Goal: Task Accomplishment & Management: Complete application form

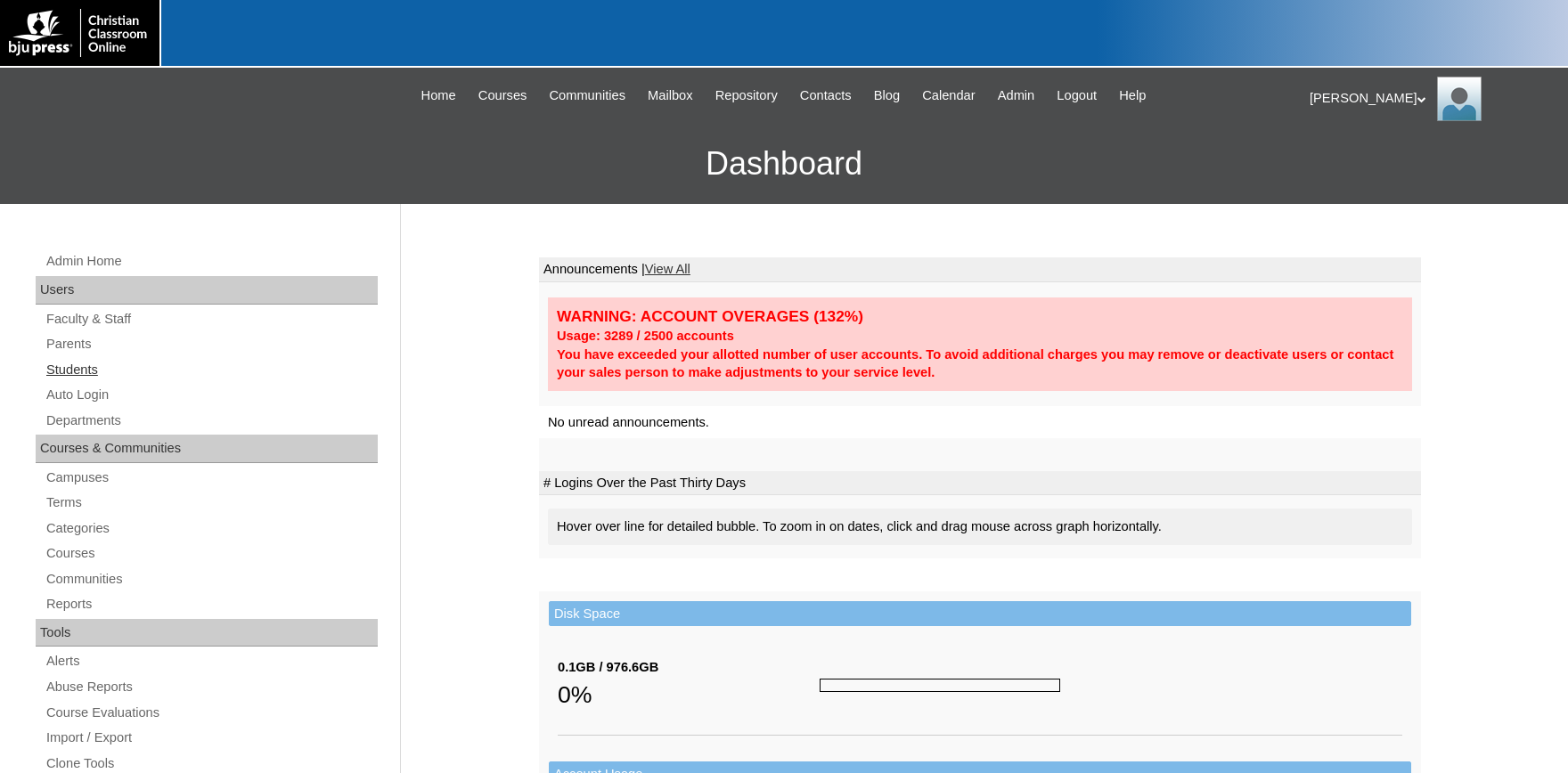
click at [72, 359] on link "Students" at bounding box center [211, 370] width 333 height 22
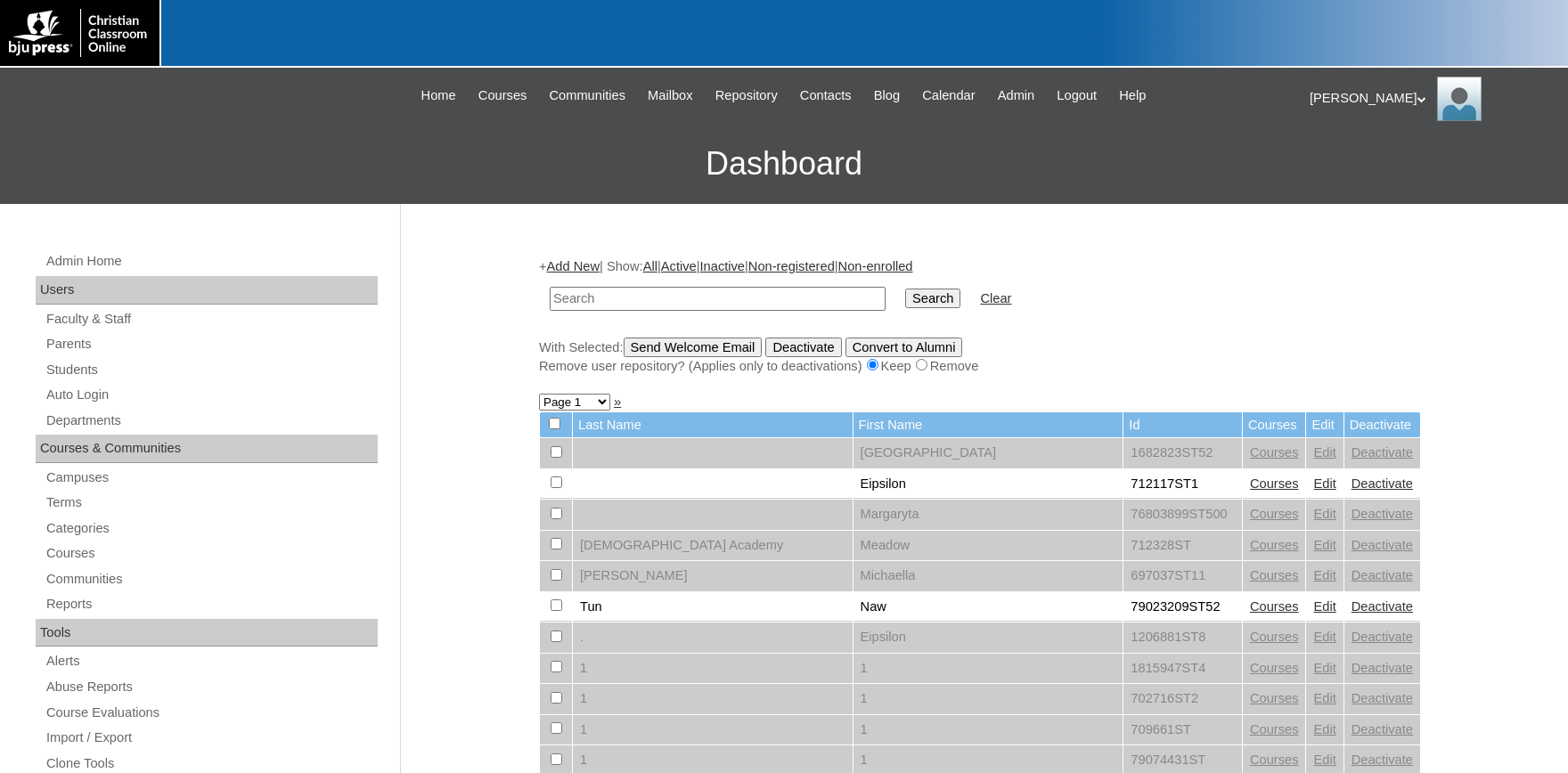
click at [649, 290] on input "text" at bounding box center [718, 298] width 336 height 24
type input "1530725"
click at [905, 289] on input "Search" at bounding box center [932, 298] width 55 height 20
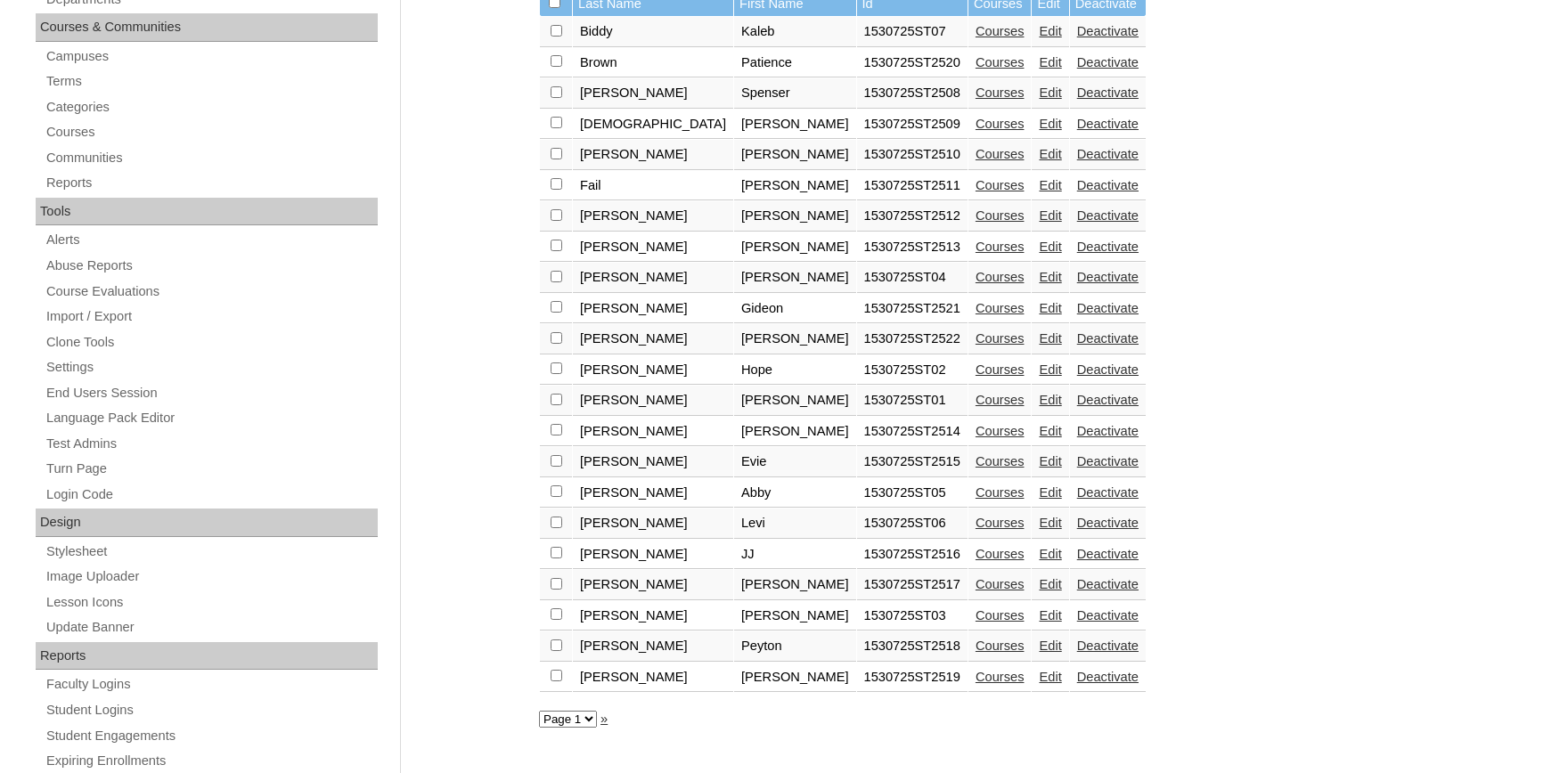
scroll to position [391, 0]
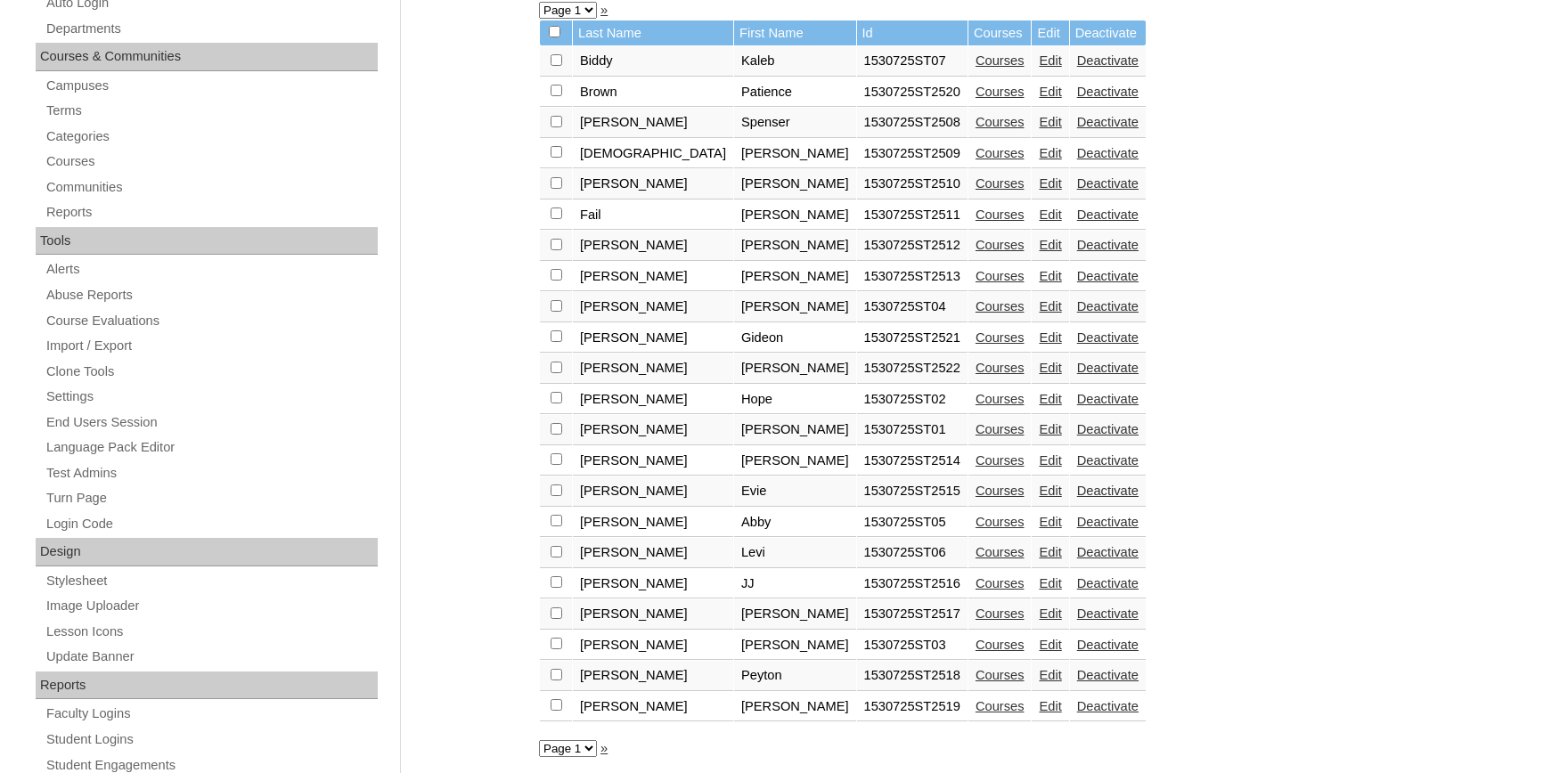
click at [975, 99] on link "Courses" at bounding box center [999, 92] width 49 height 14
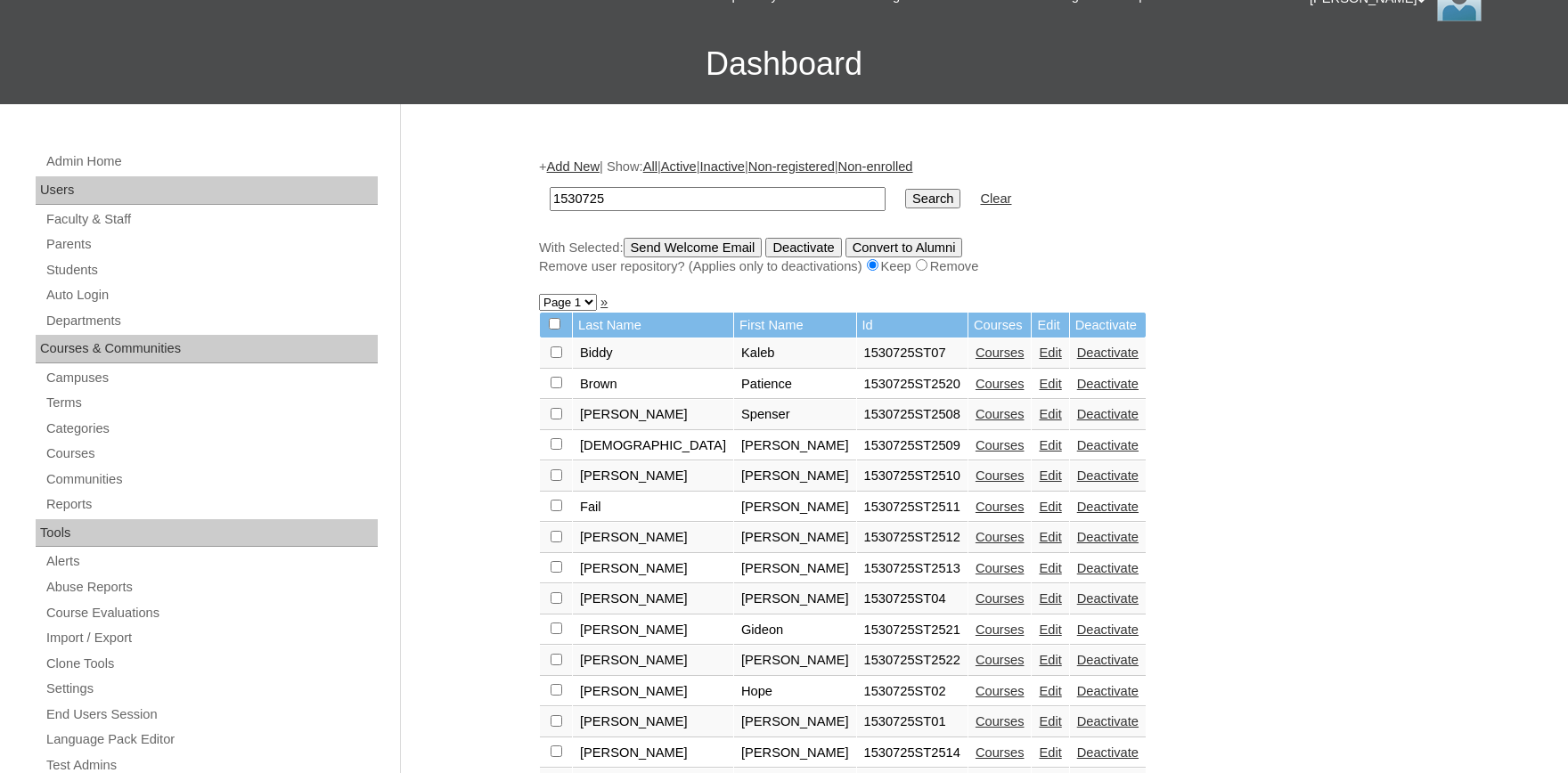
scroll to position [196, 0]
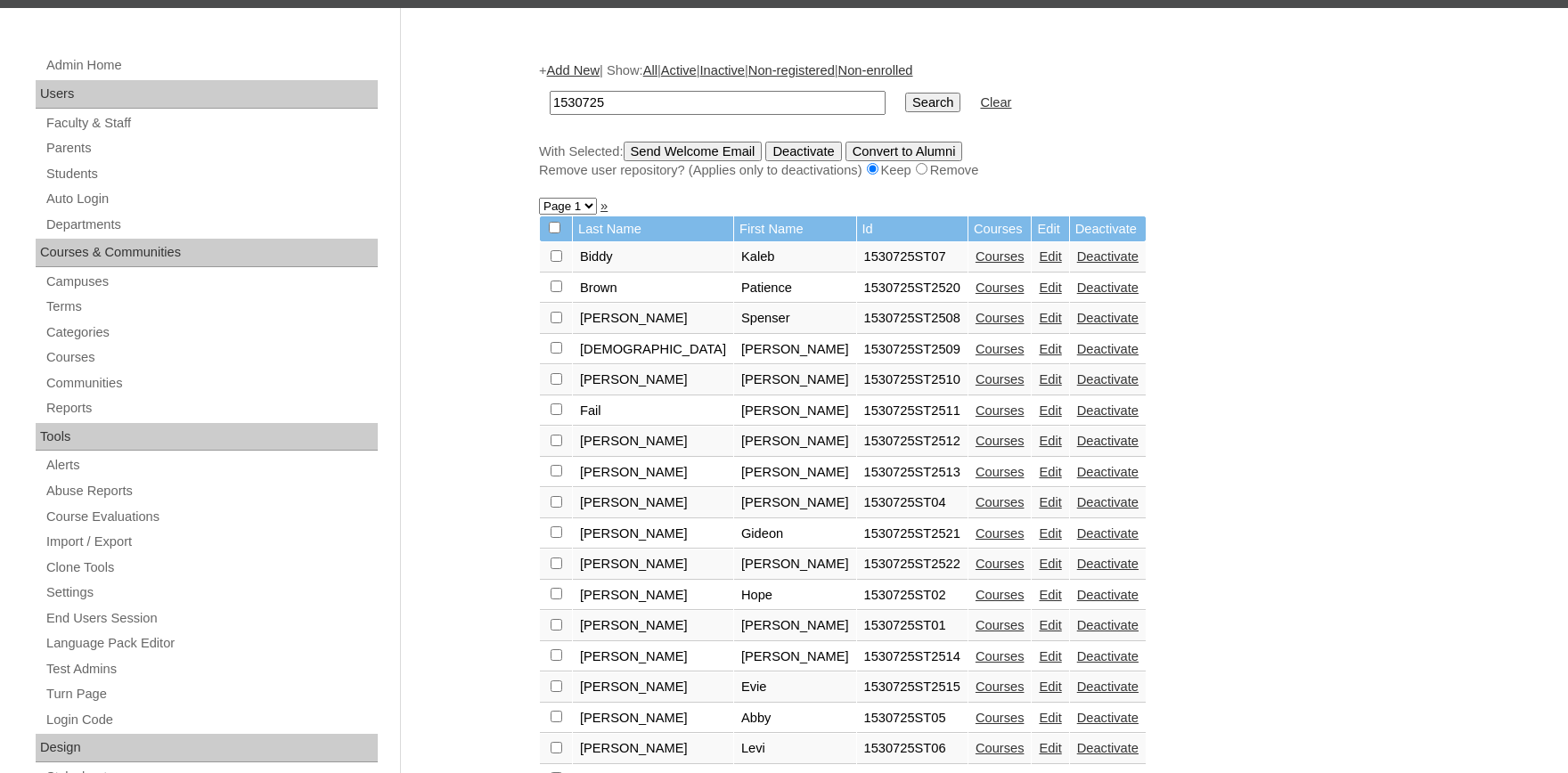
click at [553, 262] on input "checkbox" at bounding box center [556, 256] width 12 height 12
checkbox input "true"
click at [554, 262] on input "checkbox" at bounding box center [556, 256] width 12 height 12
checkbox input "true"
click at [557, 262] on input "checkbox" at bounding box center [556, 256] width 12 height 12
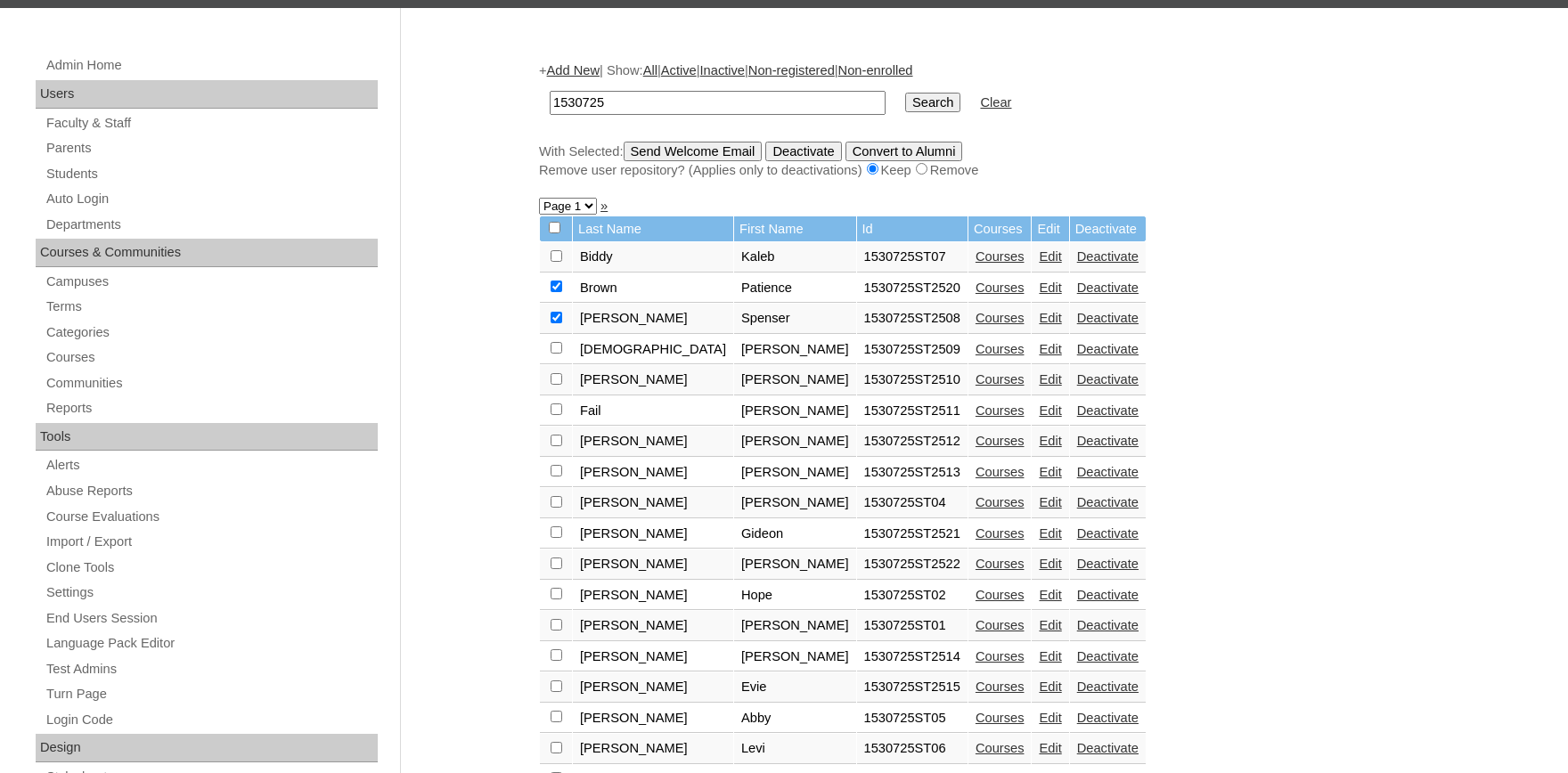
checkbox input "true"
click at [553, 262] on input "checkbox" at bounding box center [556, 256] width 12 height 12
checkbox input "true"
click at [554, 262] on input "checkbox" at bounding box center [556, 256] width 12 height 12
checkbox input "true"
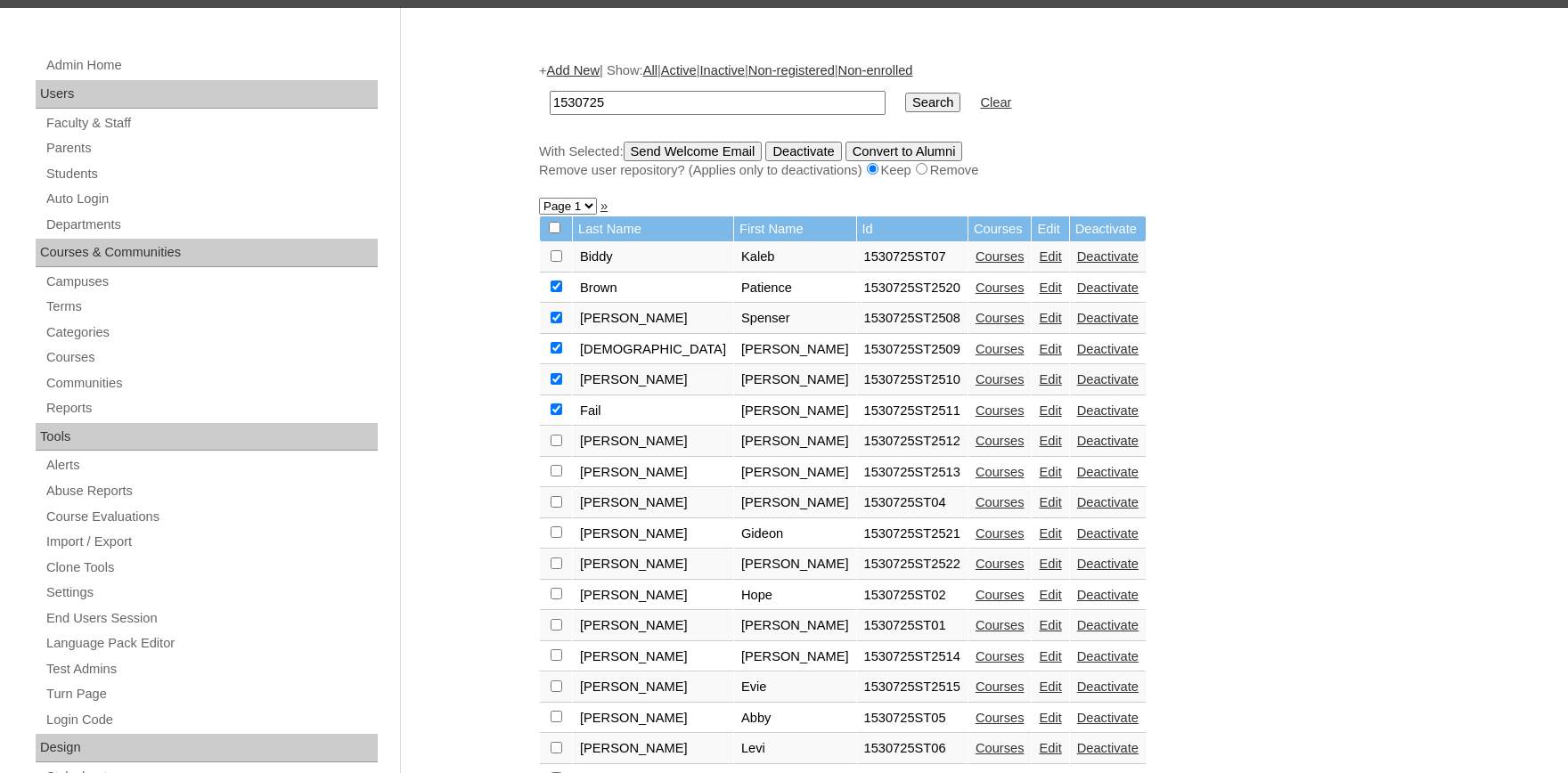
click at [553, 262] on input "checkbox" at bounding box center [556, 256] width 12 height 12
checkbox input "true"
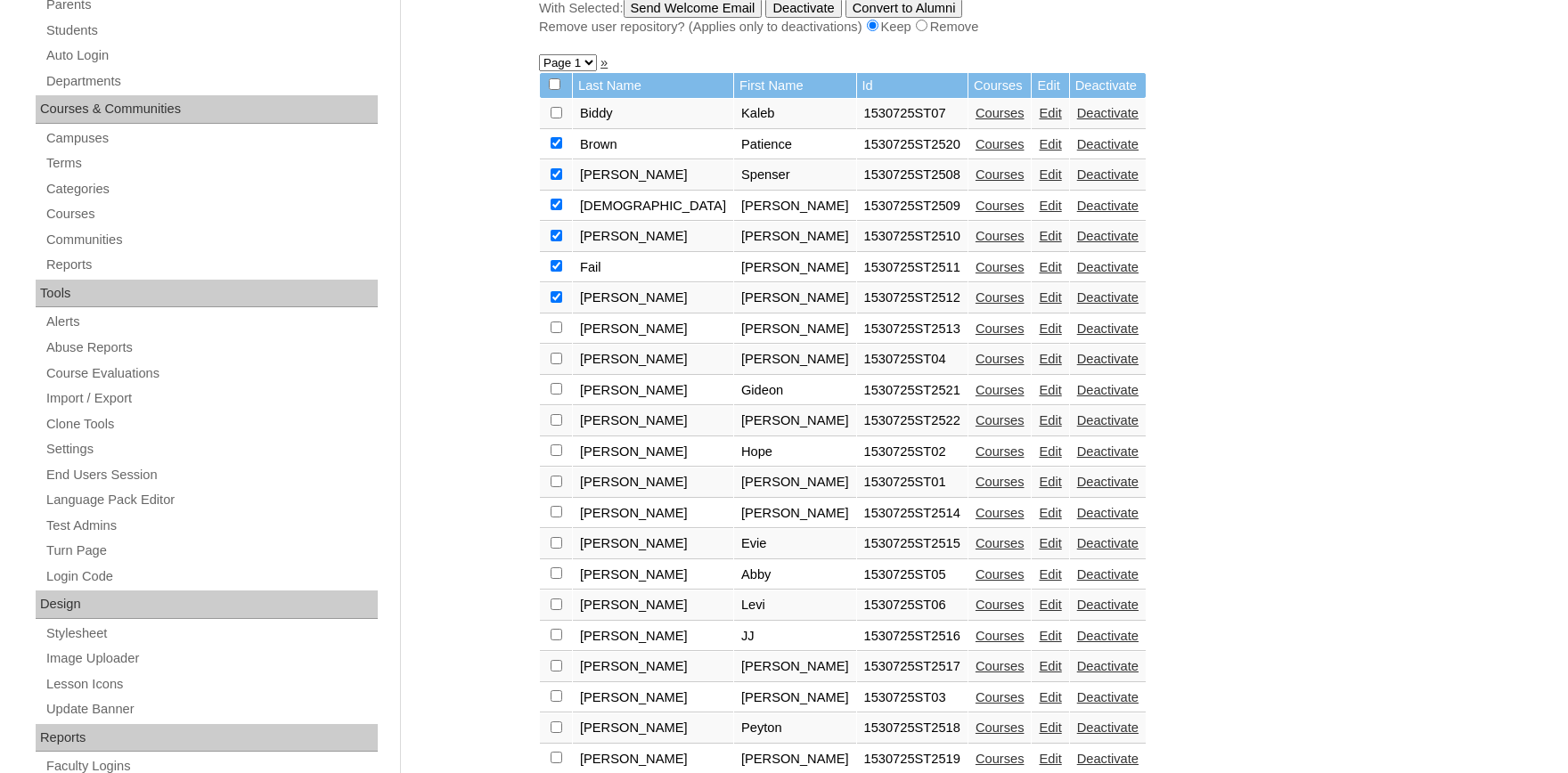
scroll to position [391, 0]
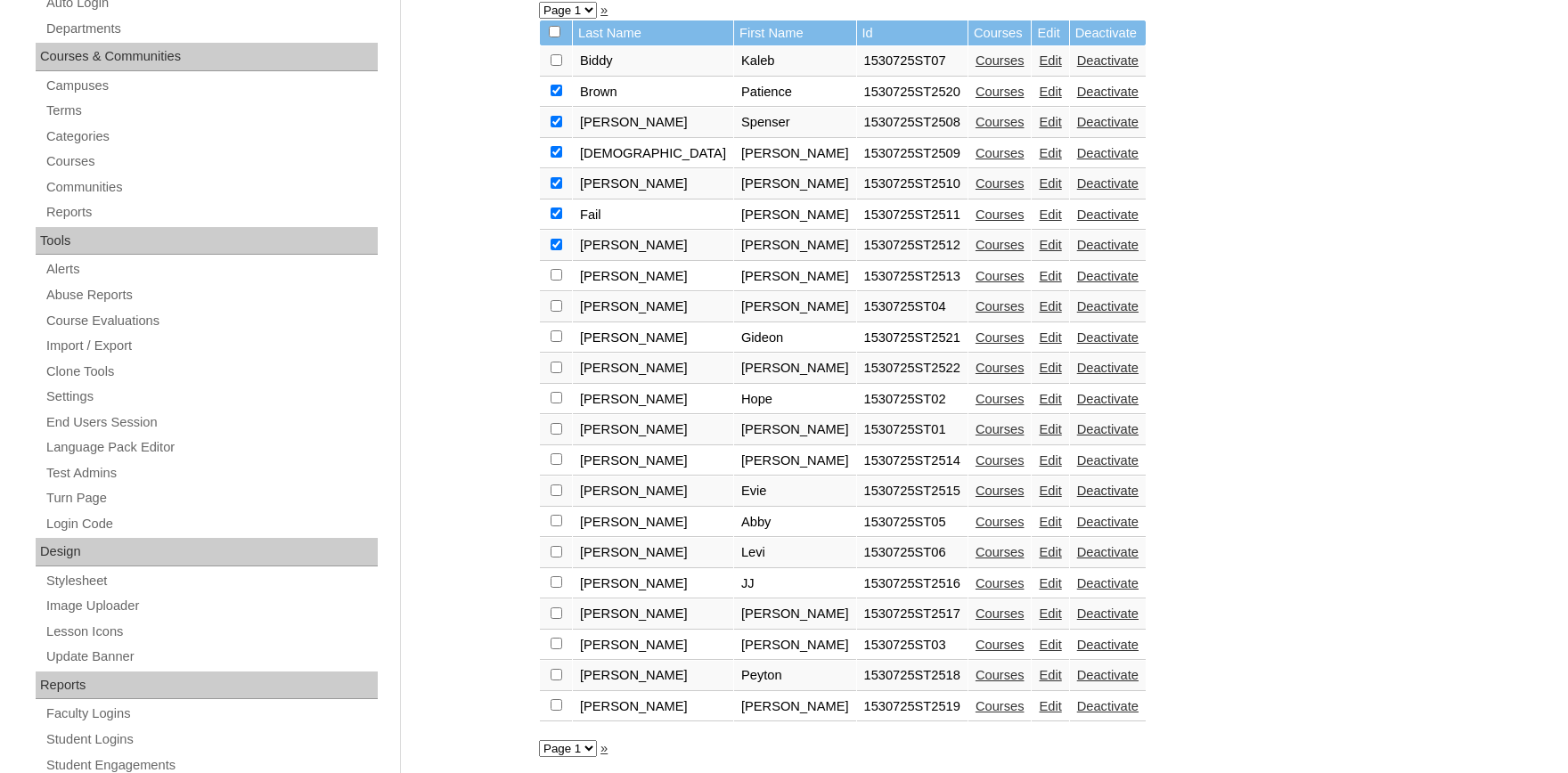
click at [556, 66] on input "checkbox" at bounding box center [556, 60] width 12 height 12
checkbox input "true"
click at [554, 66] on input "checkbox" at bounding box center [556, 60] width 12 height 12
checkbox input "true"
click at [554, 66] on input "checkbox" at bounding box center [556, 60] width 12 height 12
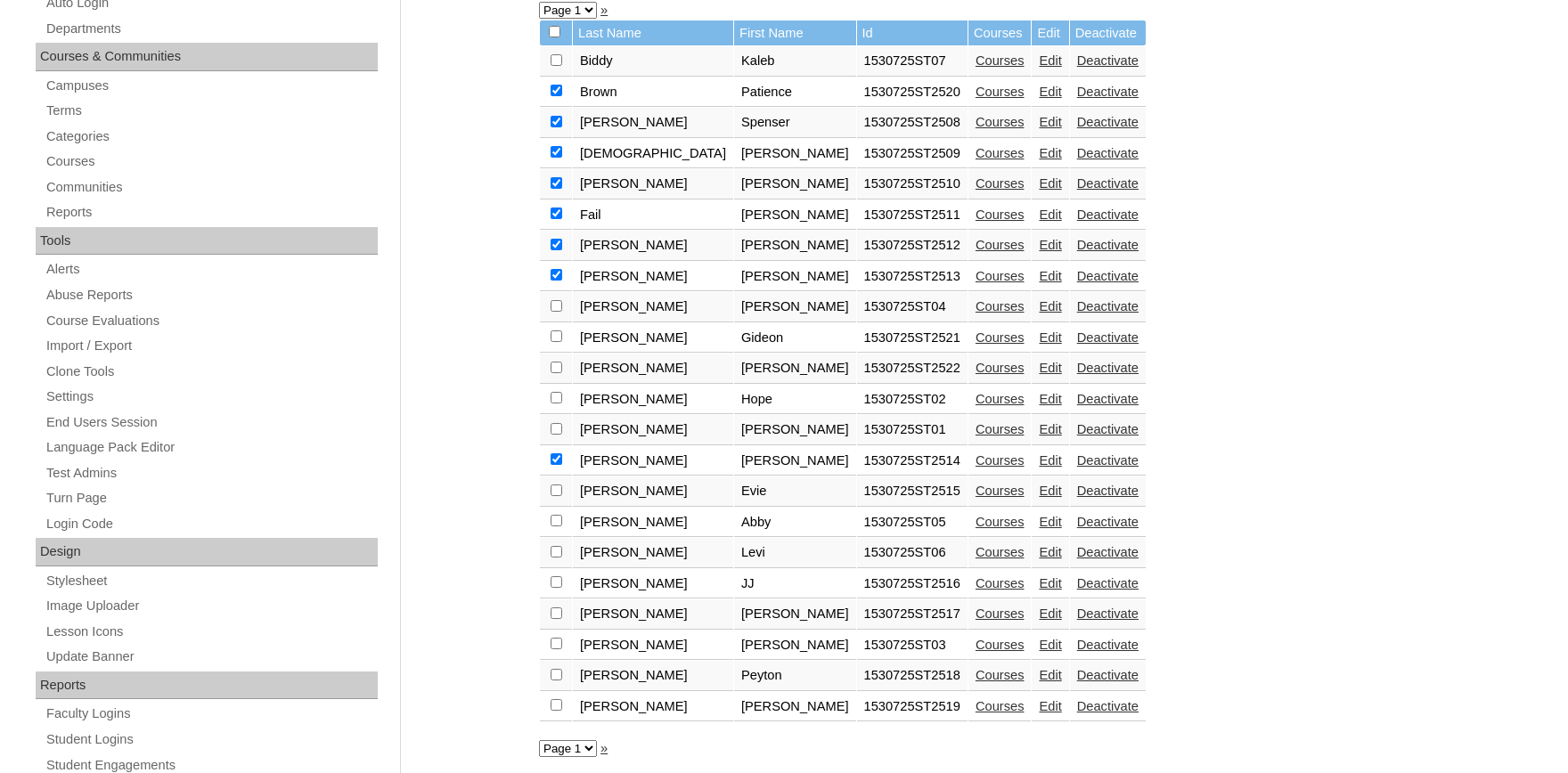
checkbox input "true"
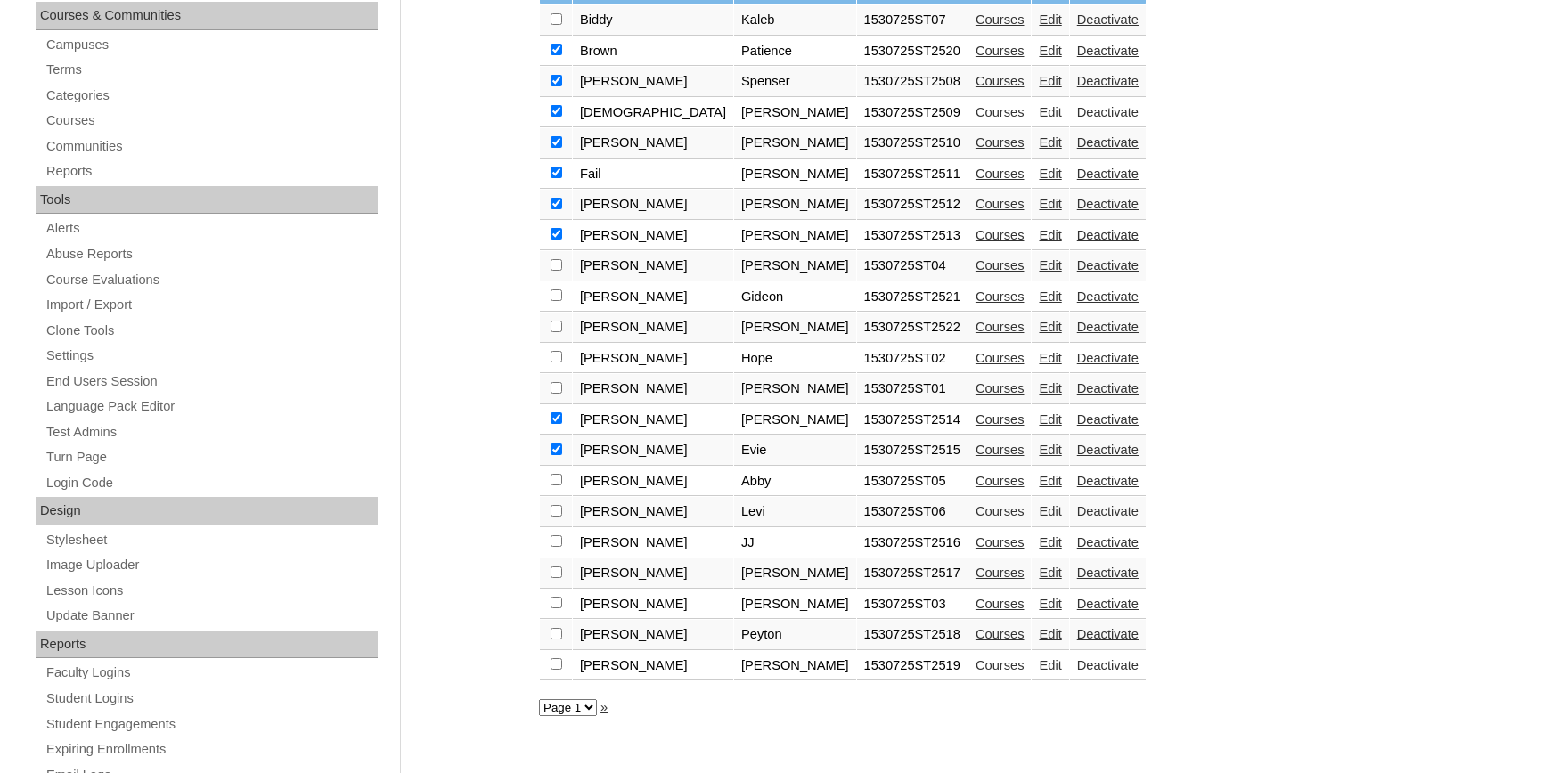
scroll to position [490, 0]
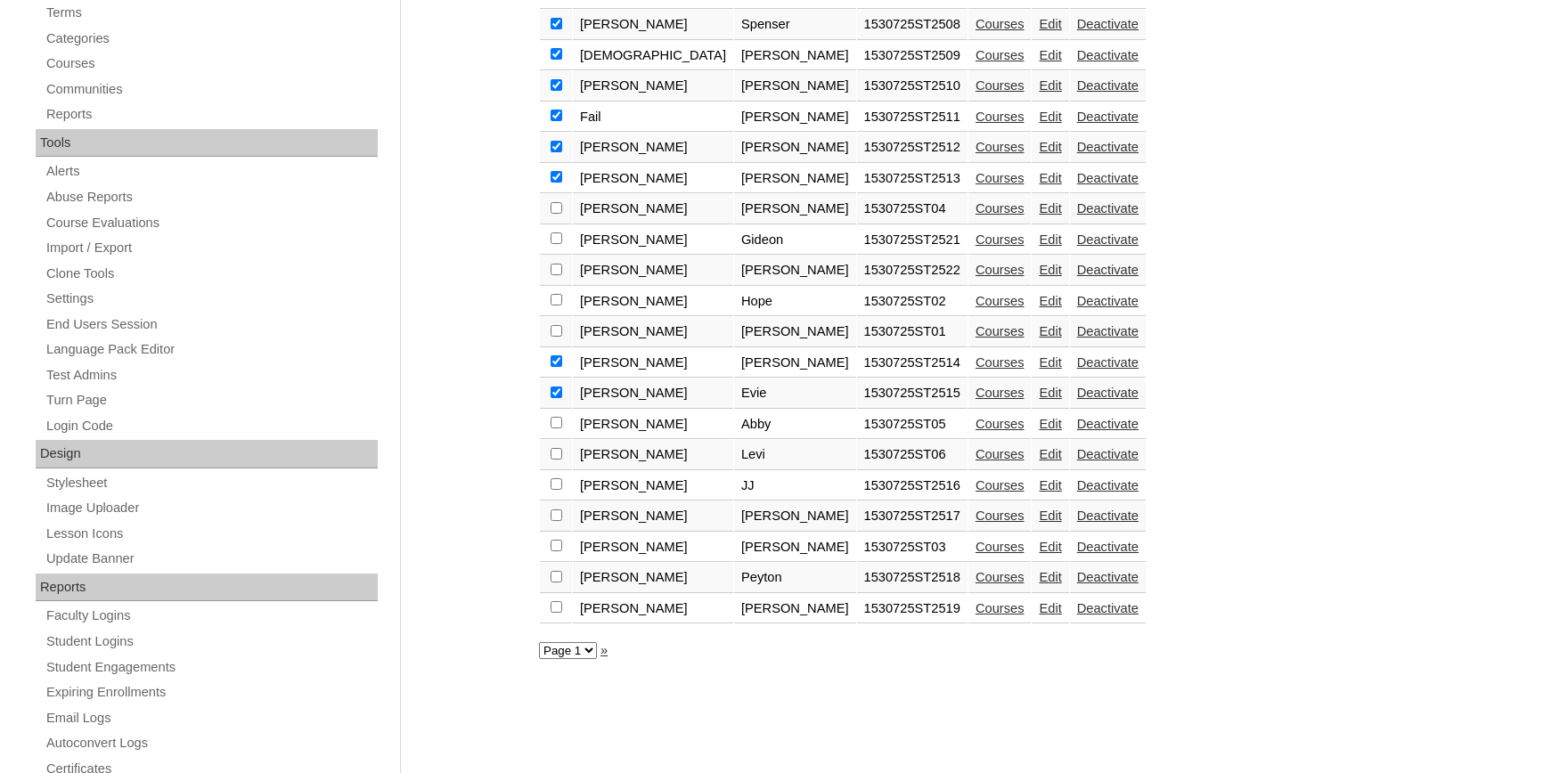
checkbox input "true"
click at [564, 525] on td at bounding box center [556, 517] width 32 height 30
checkbox input "true"
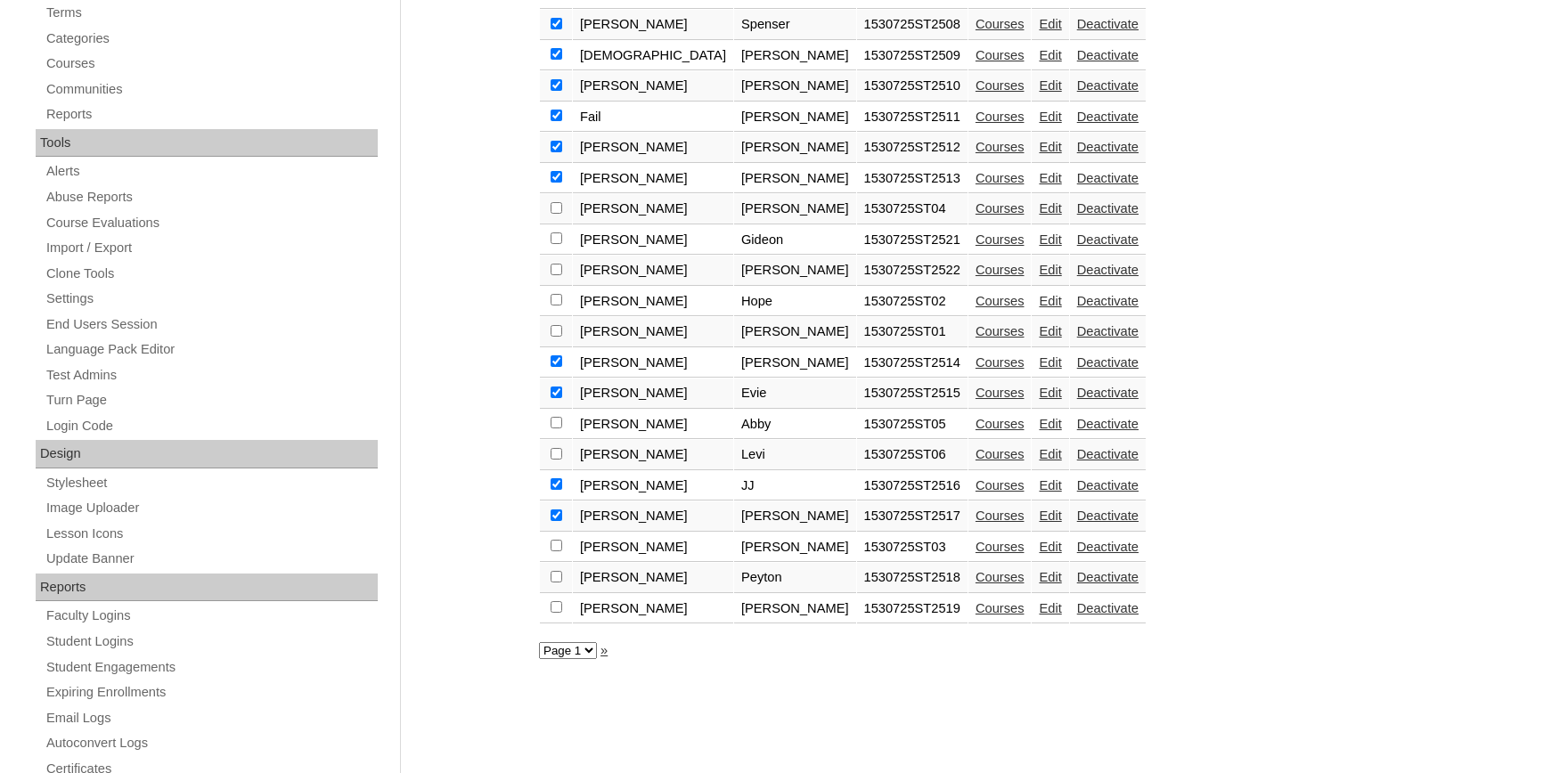
checkbox input "true"
click at [560, 614] on td at bounding box center [556, 609] width 32 height 30
checkbox input "true"
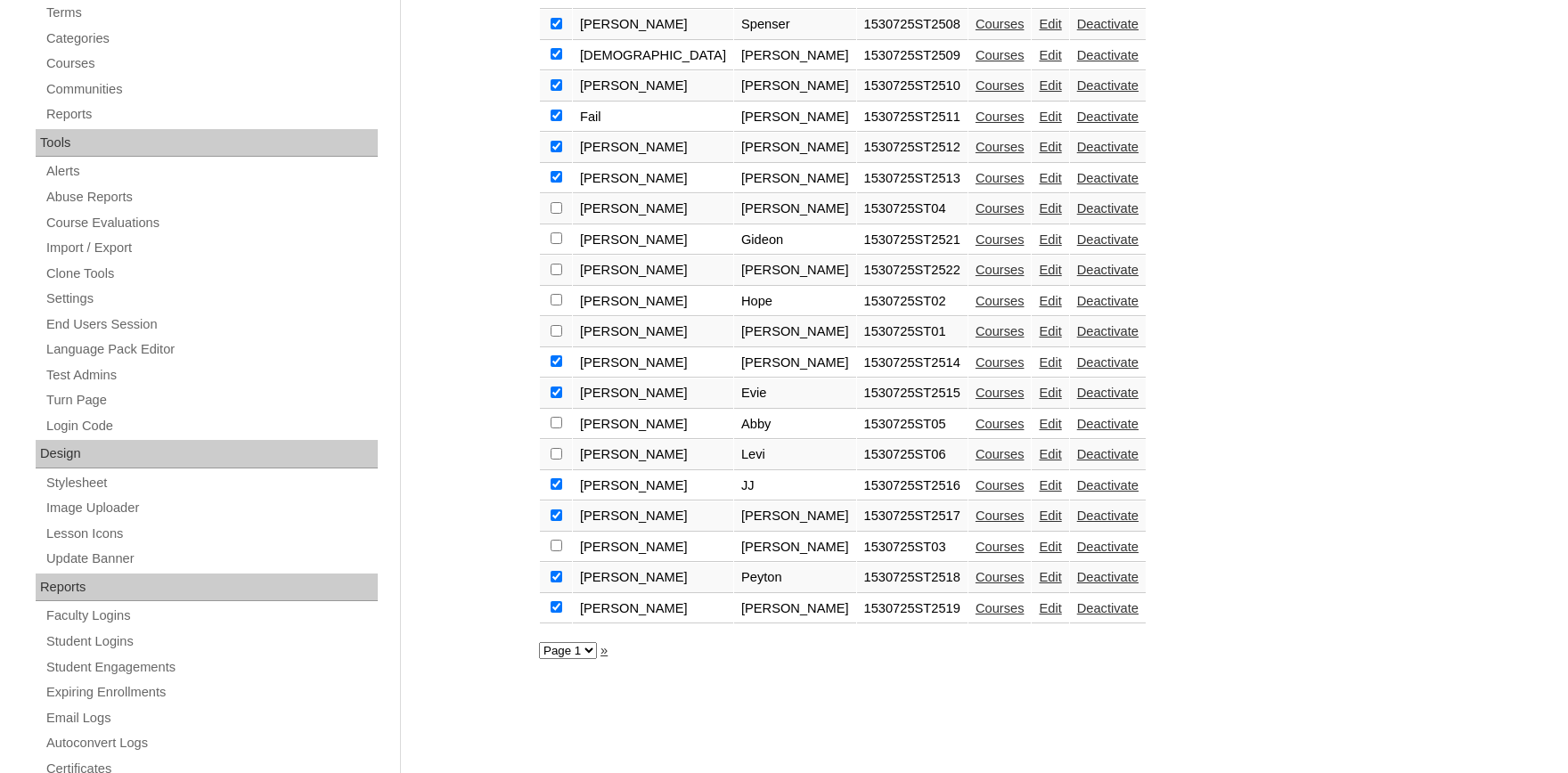
checkbox input "true"
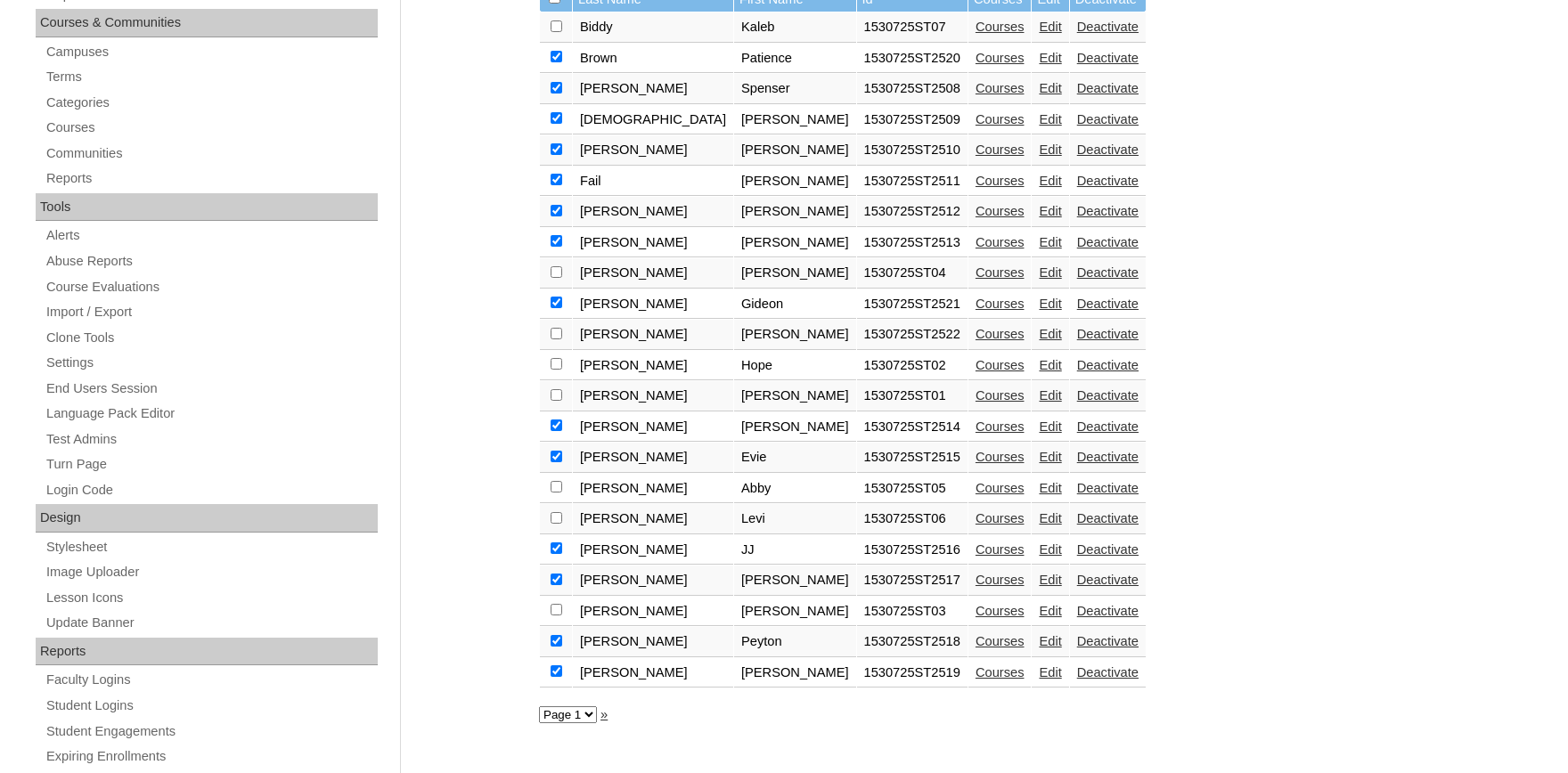
scroll to position [391, 0]
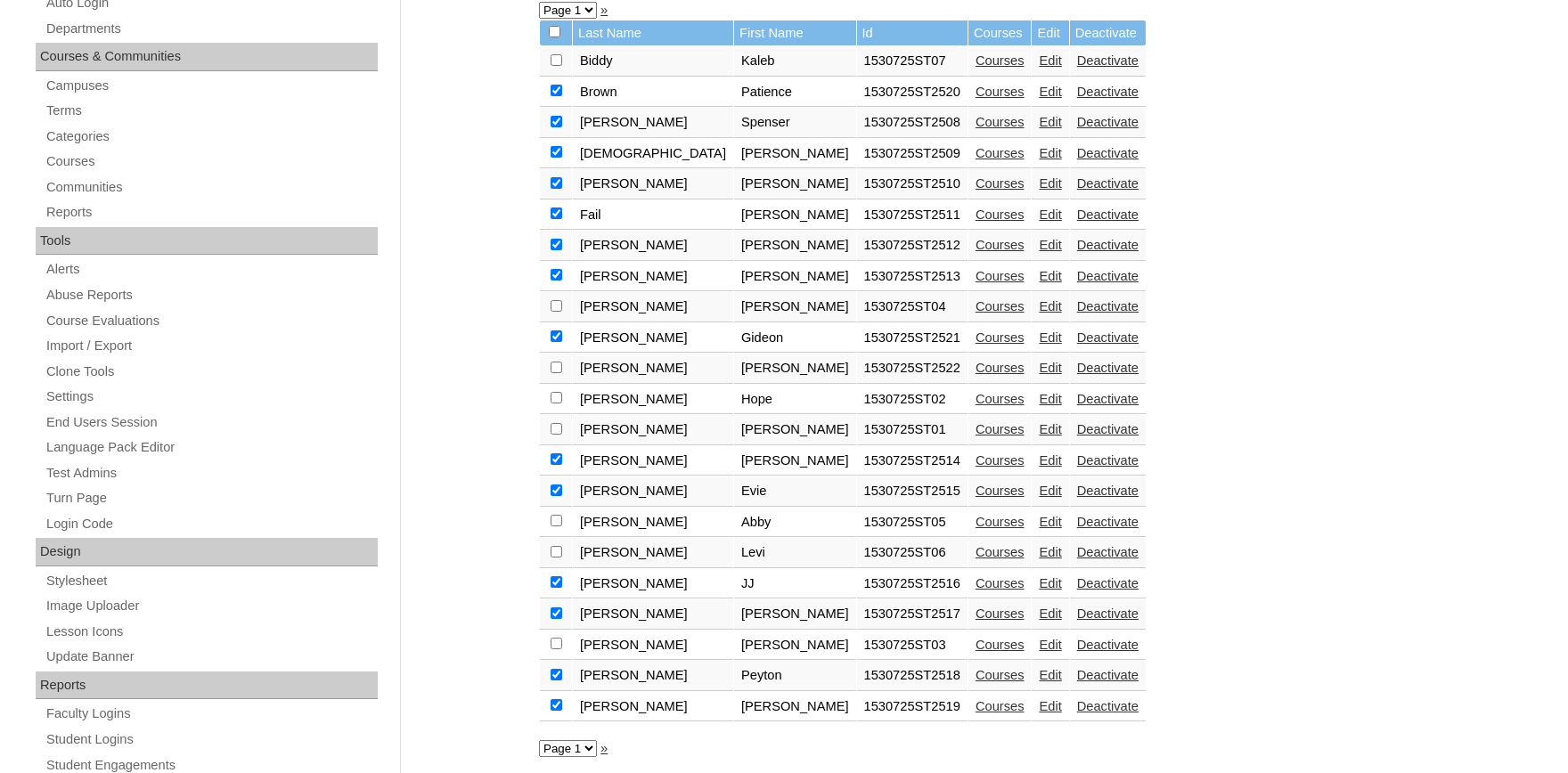
click at [555, 66] on input "checkbox" at bounding box center [556, 60] width 12 height 12
checkbox input "true"
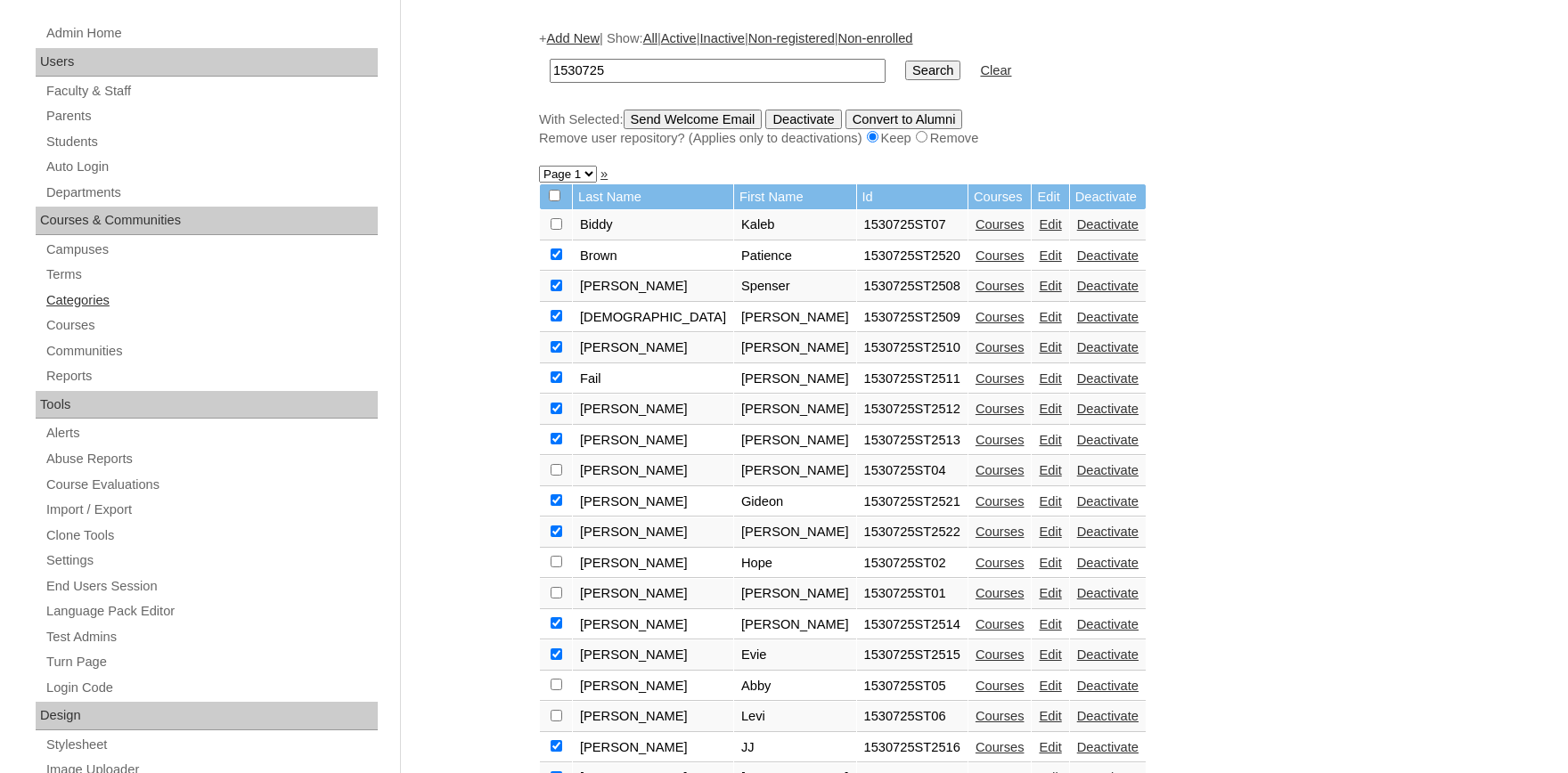
scroll to position [196, 0]
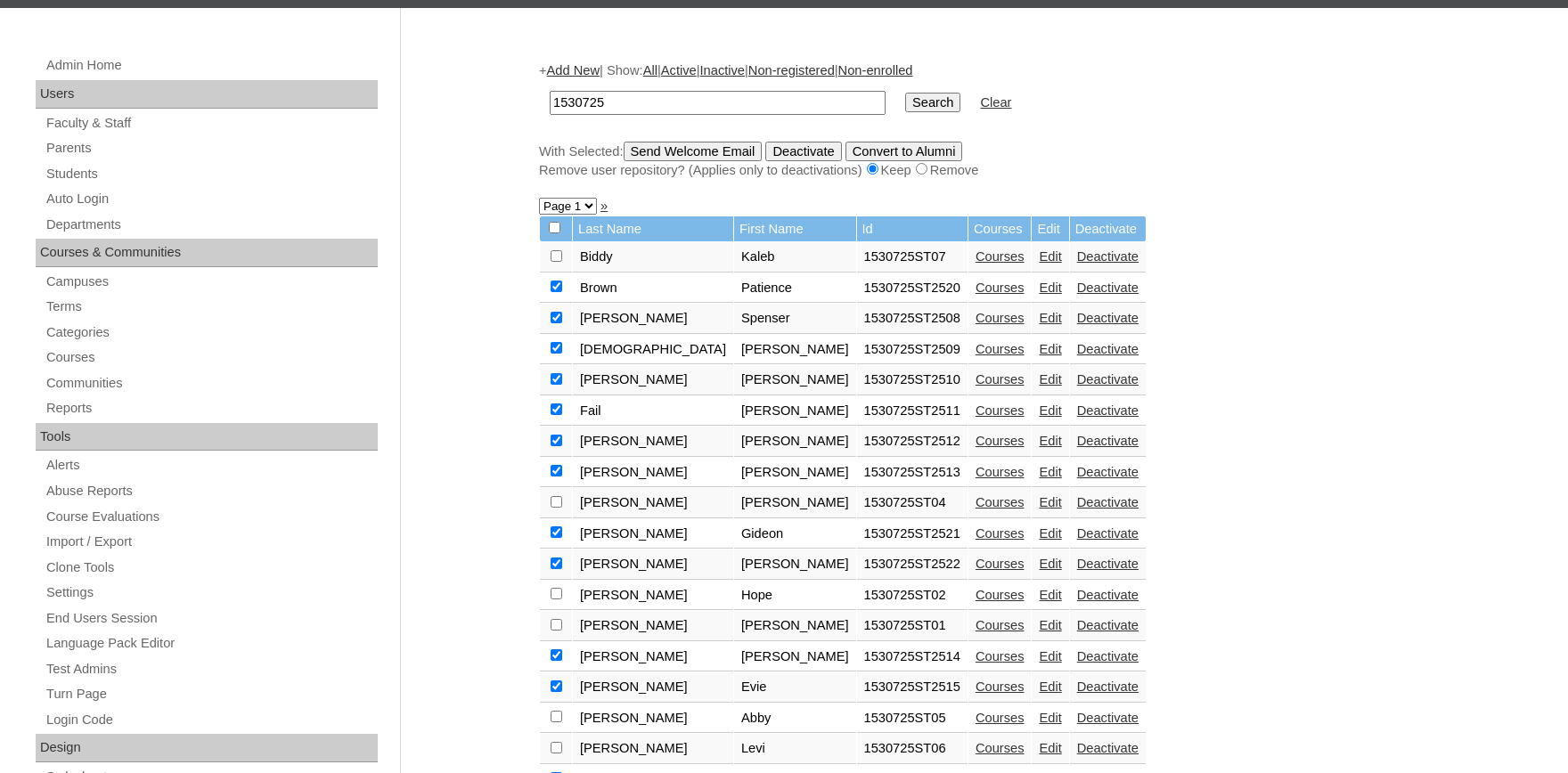
click at [556, 262] on input "checkbox" at bounding box center [556, 256] width 12 height 12
checkbox input "true"
click at [555, 262] on input "checkbox" at bounding box center [556, 256] width 12 height 12
checkbox input "true"
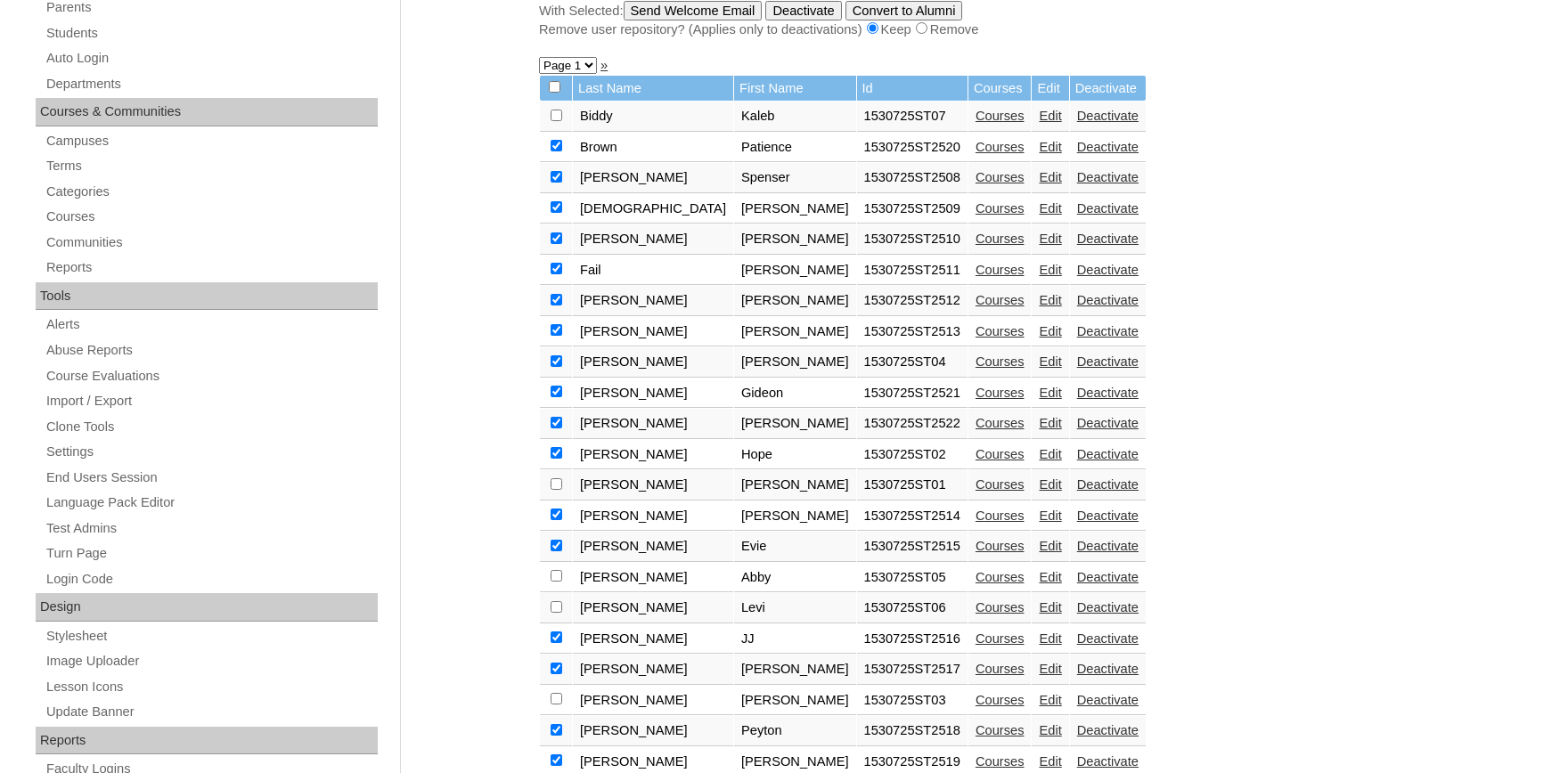
scroll to position [391, 0]
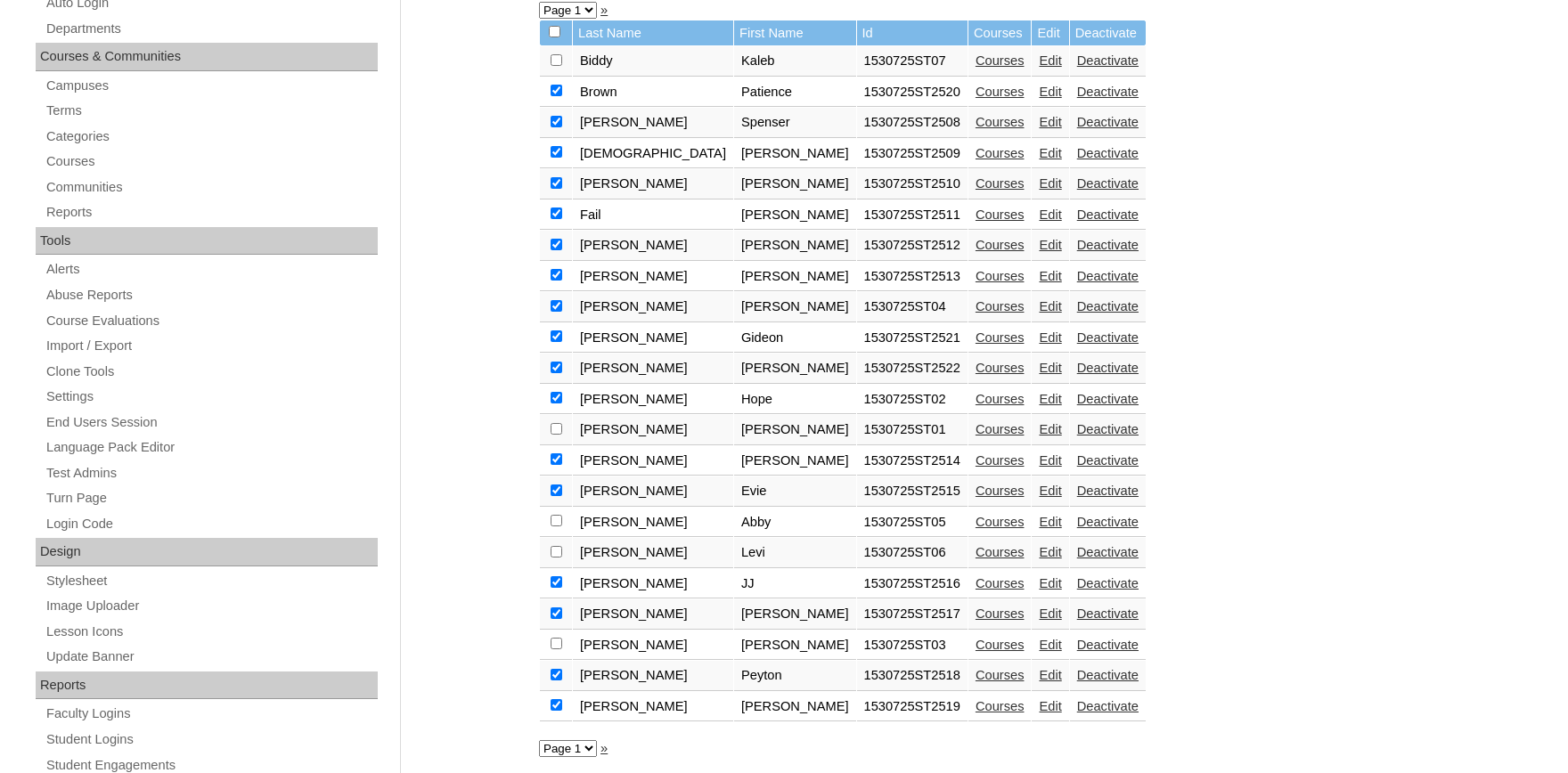
click at [555, 66] on input "checkbox" at bounding box center [556, 60] width 12 height 12
checkbox input "true"
click at [557, 66] on input "checkbox" at bounding box center [556, 60] width 12 height 12
checkbox input "true"
click at [554, 66] on input "checkbox" at bounding box center [556, 60] width 12 height 12
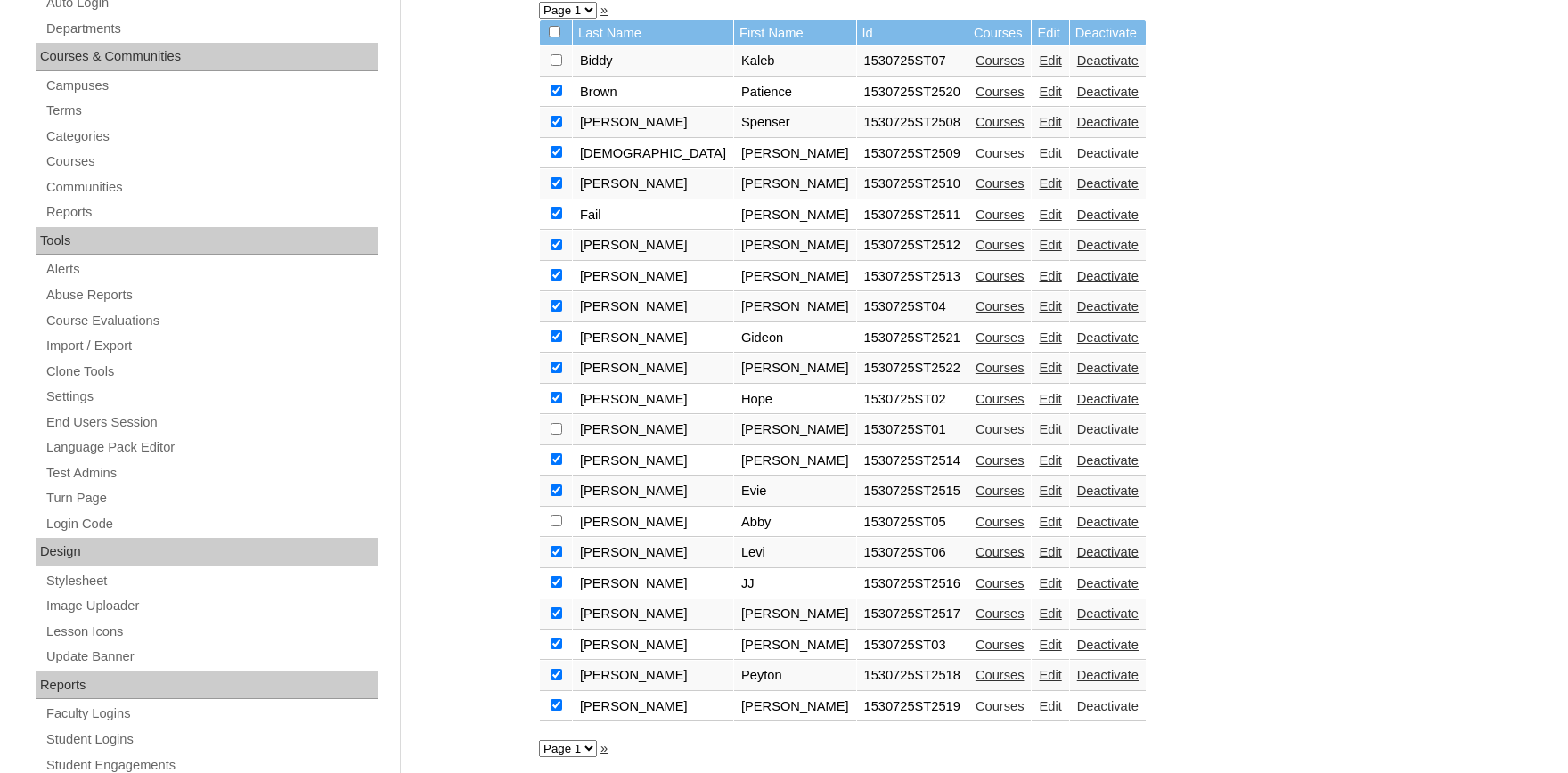
checkbox input "true"
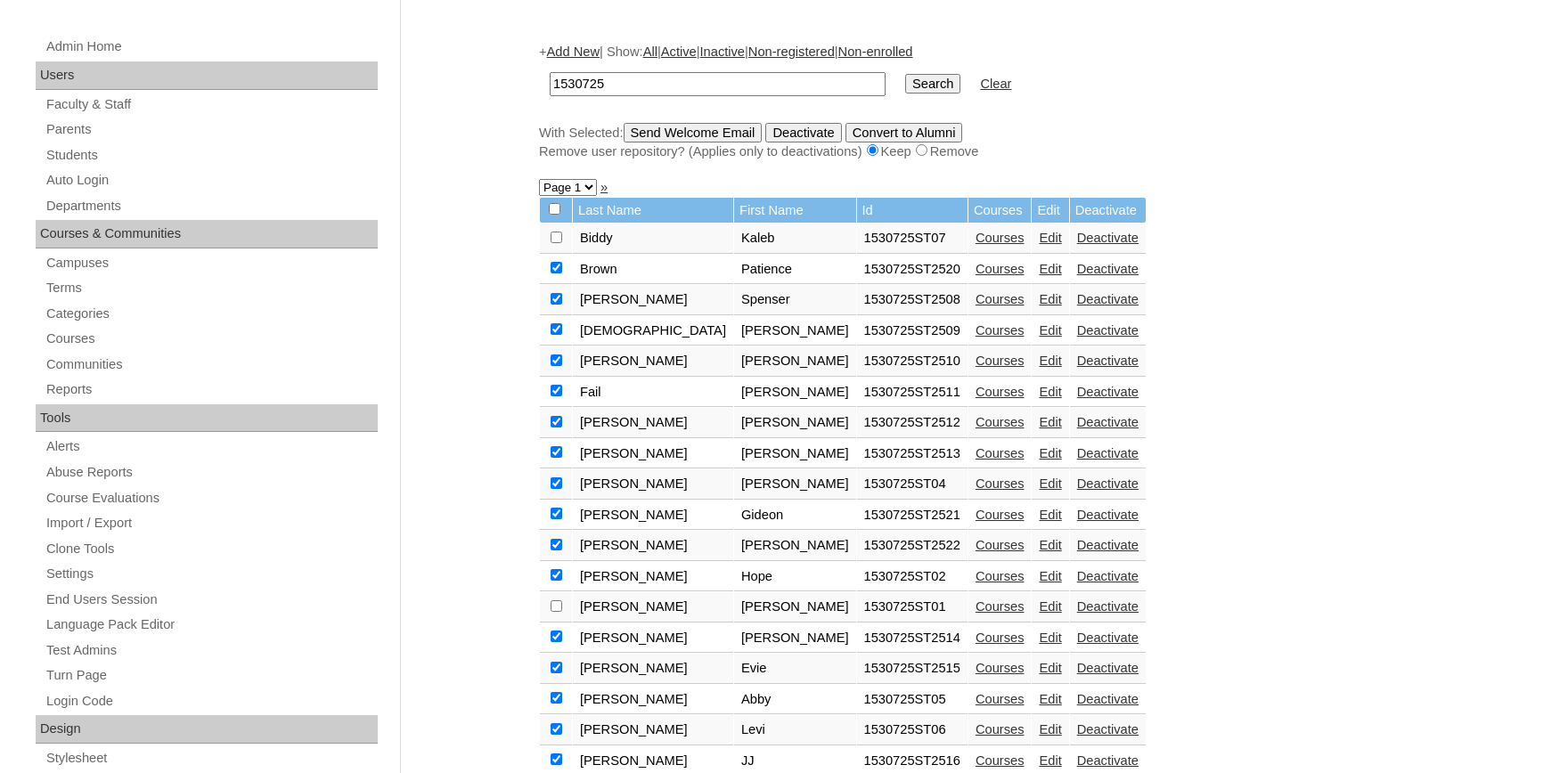
scroll to position [196, 0]
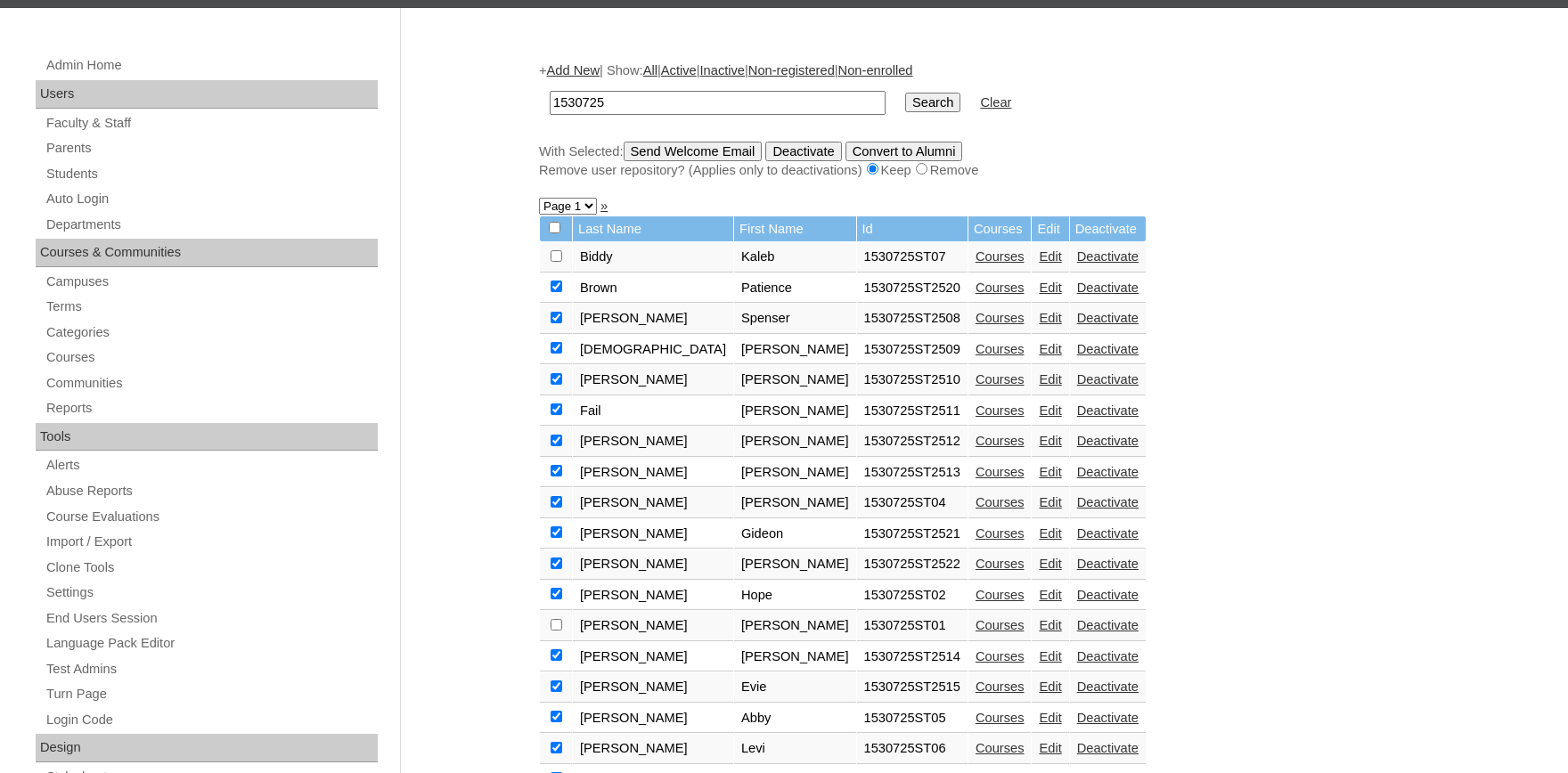
click at [705, 147] on input "Send Welcome Email" at bounding box center [692, 151] width 139 height 20
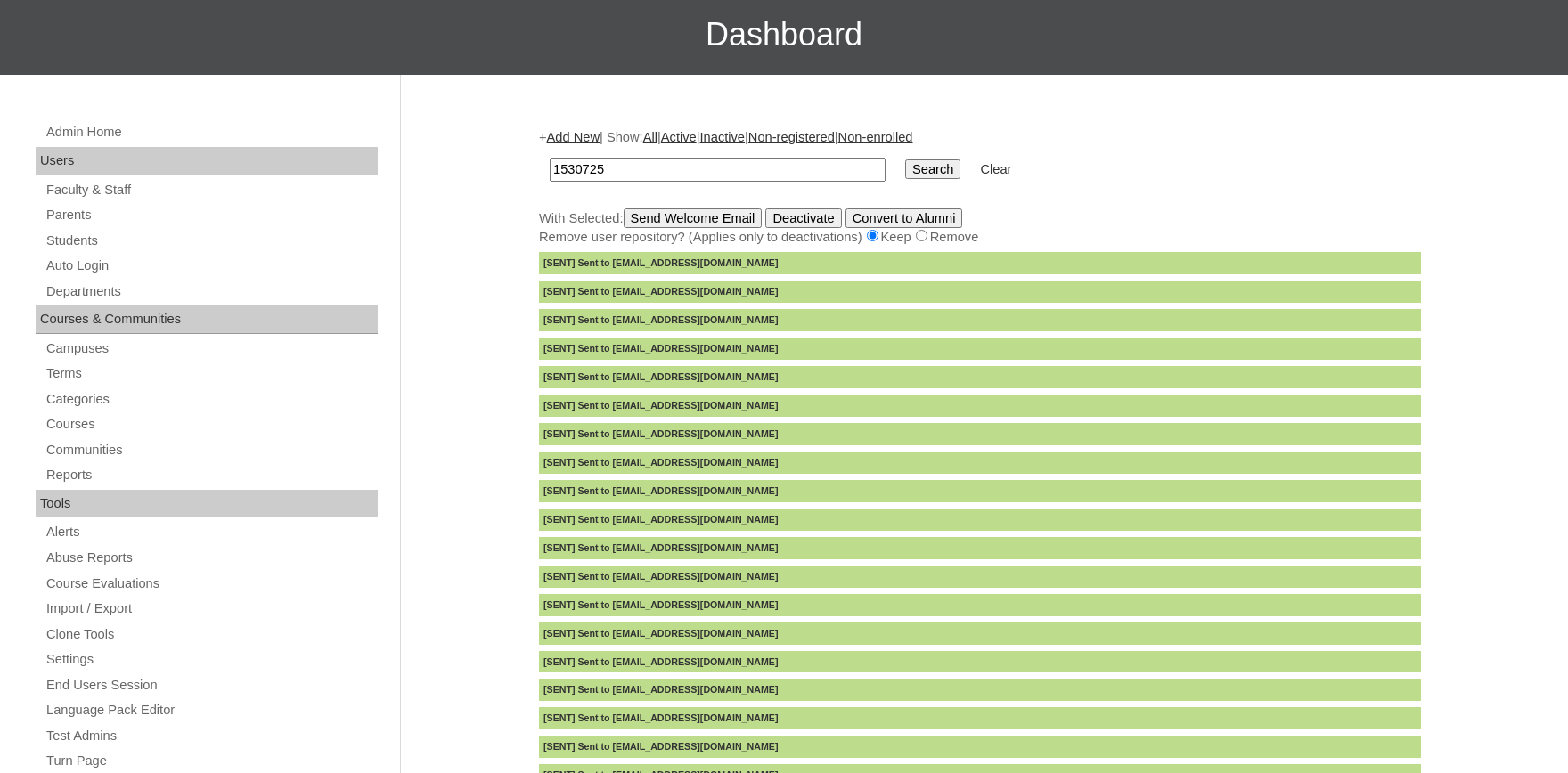
scroll to position [97, 0]
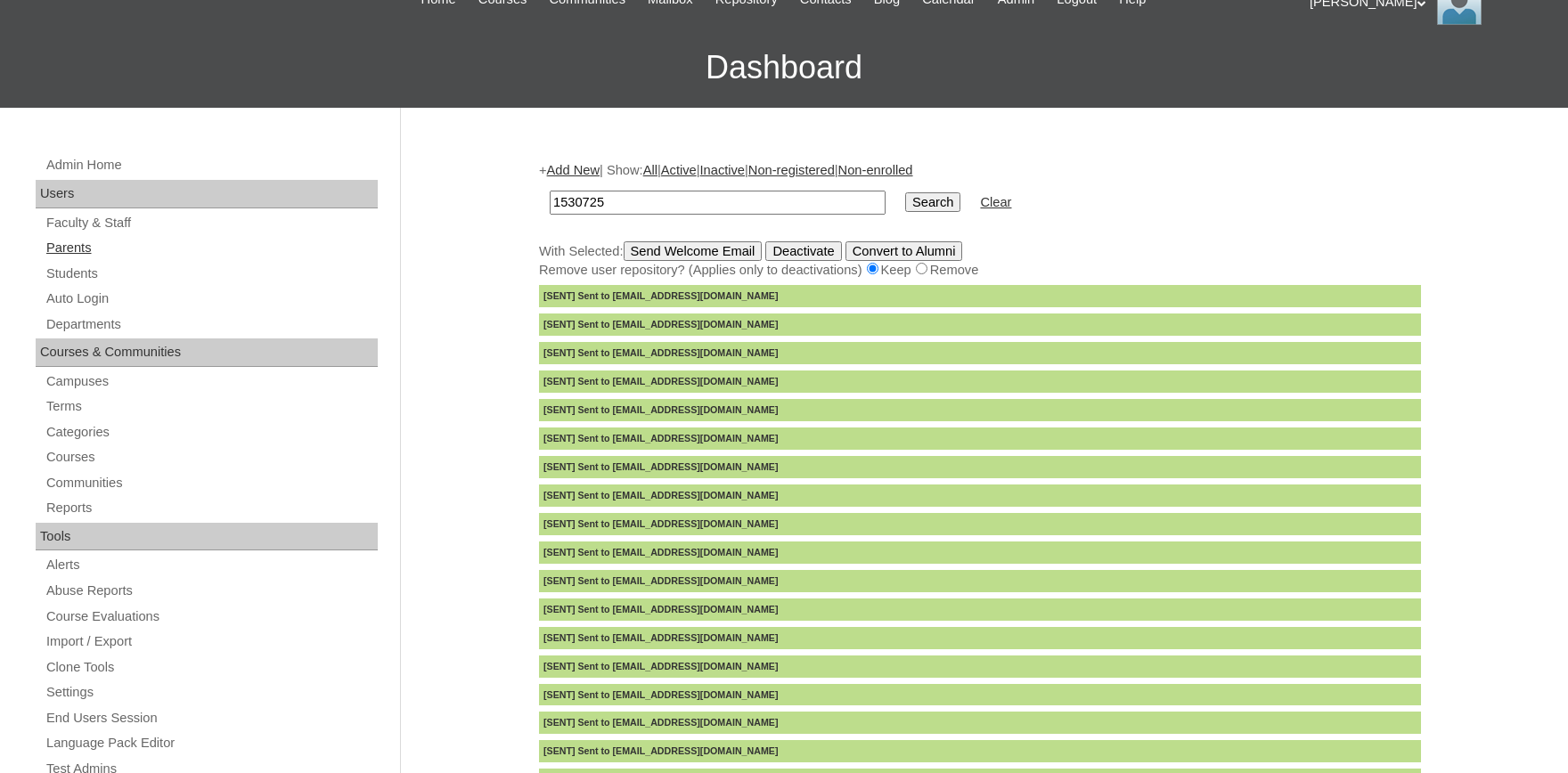
click at [76, 248] on link "Parents" at bounding box center [211, 248] width 333 height 22
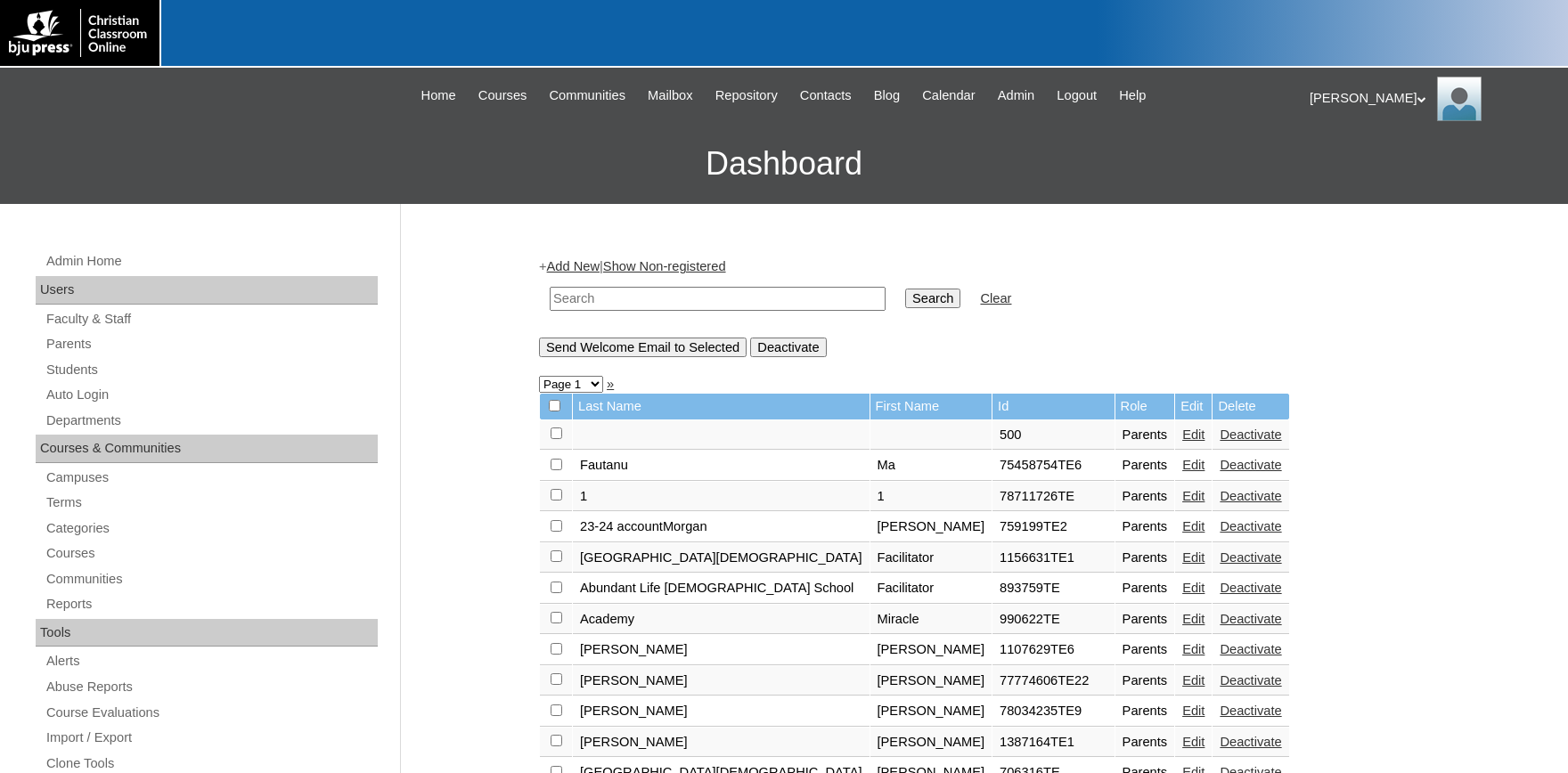
click at [671, 291] on input "text" at bounding box center [718, 298] width 336 height 24
click at [712, 291] on input "text" at bounding box center [718, 298] width 336 height 24
type input "h"
type input "[PERSON_NAME]"
click at [905, 289] on input "Search" at bounding box center [932, 298] width 55 height 20
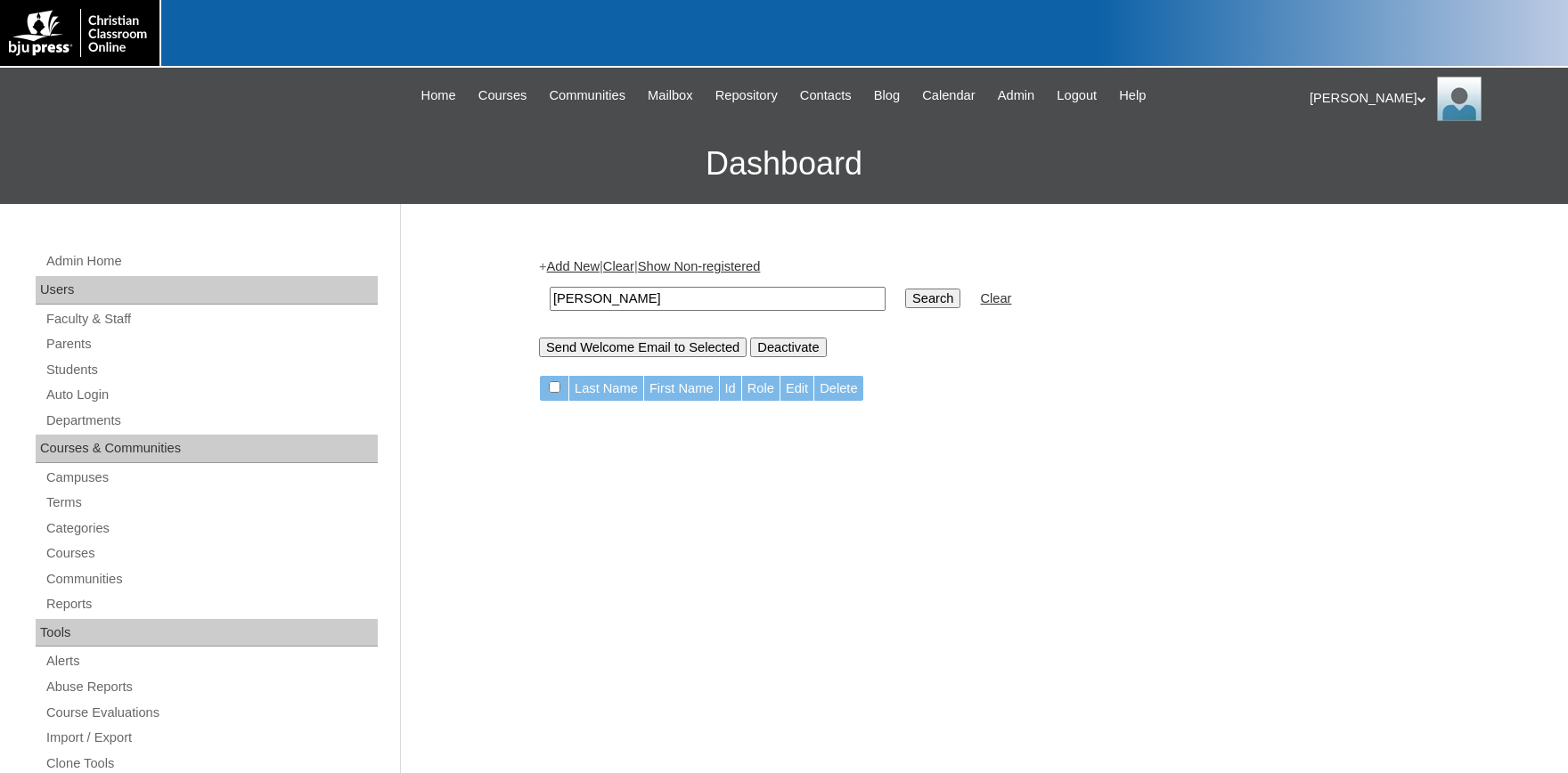
drag, startPoint x: 80, startPoint y: 368, endPoint x: 466, endPoint y: 307, distance: 390.8
click at [82, 368] on link "Students" at bounding box center [211, 370] width 333 height 22
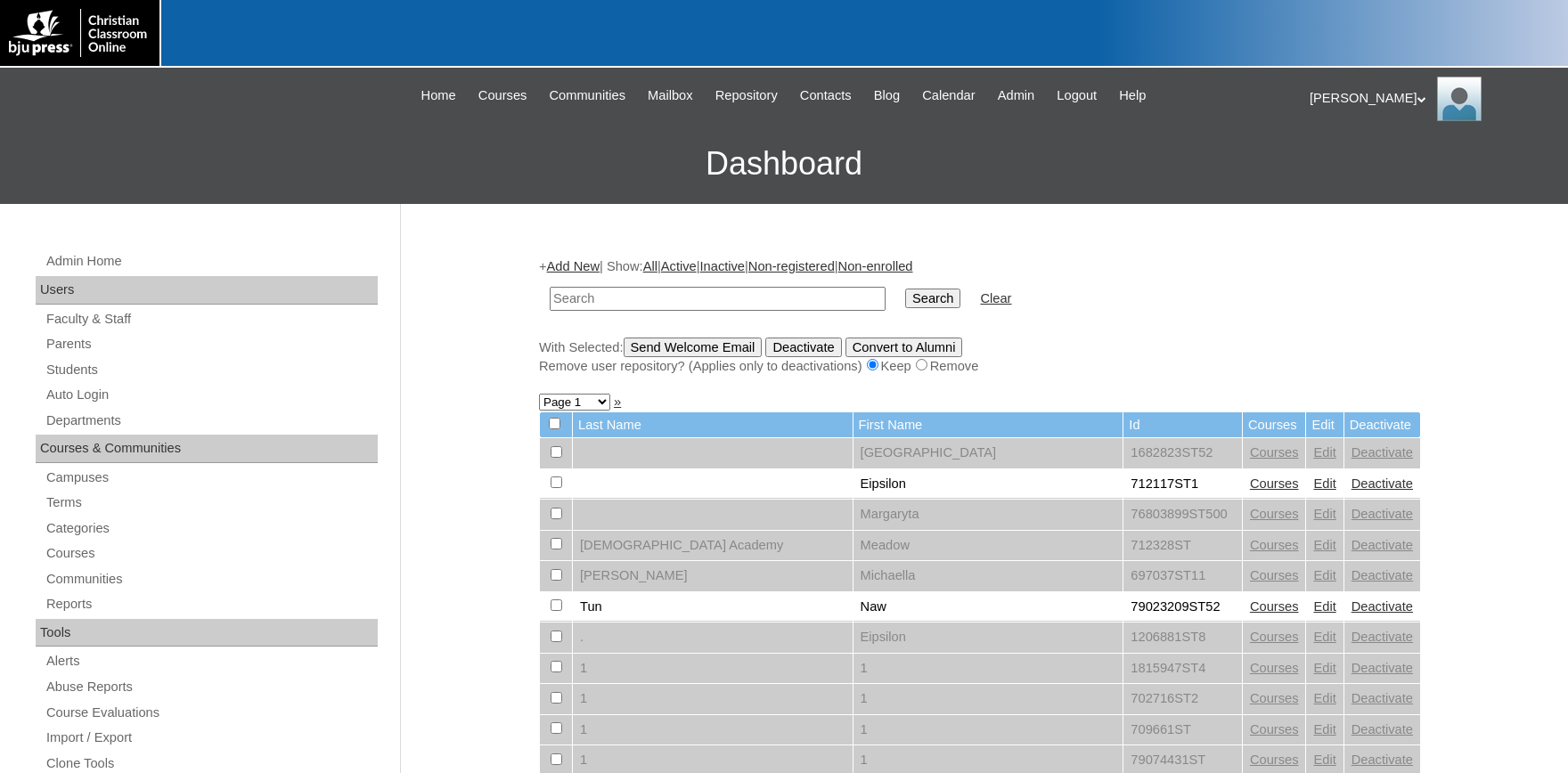
click at [603, 298] on input "text" at bounding box center [718, 298] width 336 height 24
type input "[PERSON_NAME]"
click at [905, 289] on input "Search" at bounding box center [932, 298] width 55 height 20
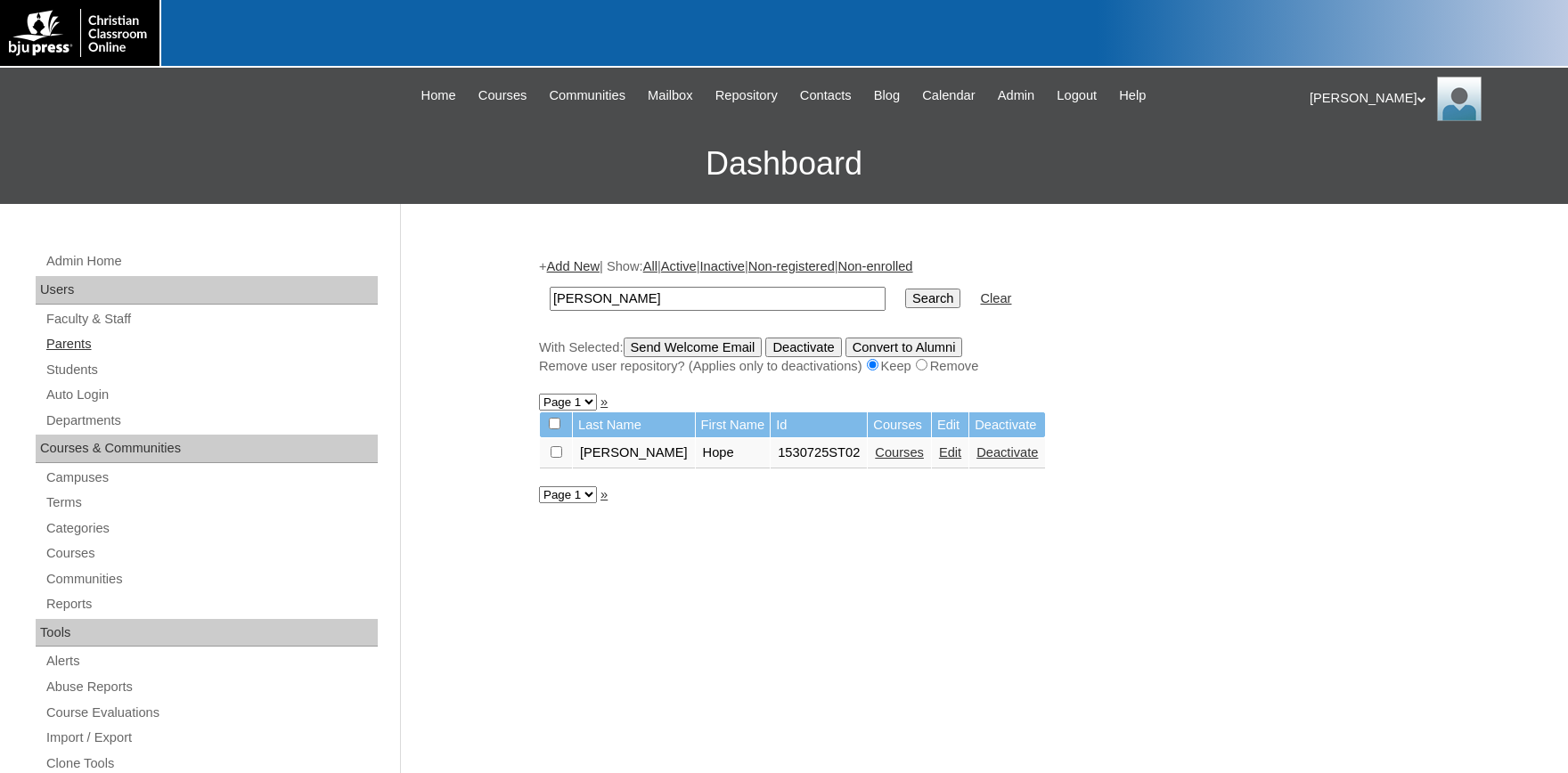
click at [75, 340] on link "Parents" at bounding box center [211, 344] width 333 height 22
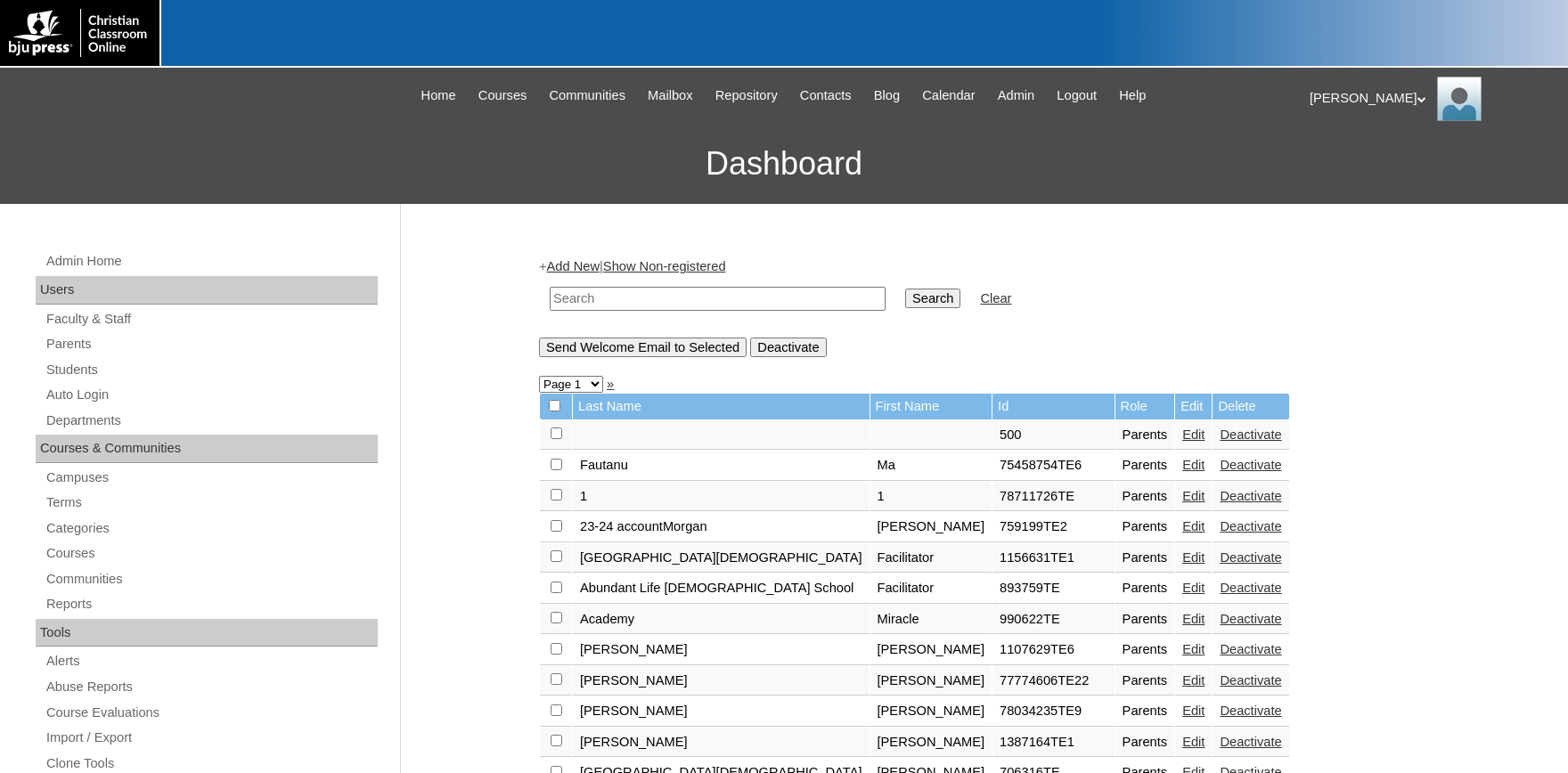
click at [629, 305] on input "text" at bounding box center [718, 298] width 336 height 24
type input "1530725"
click at [905, 289] on input "Search" at bounding box center [932, 298] width 55 height 20
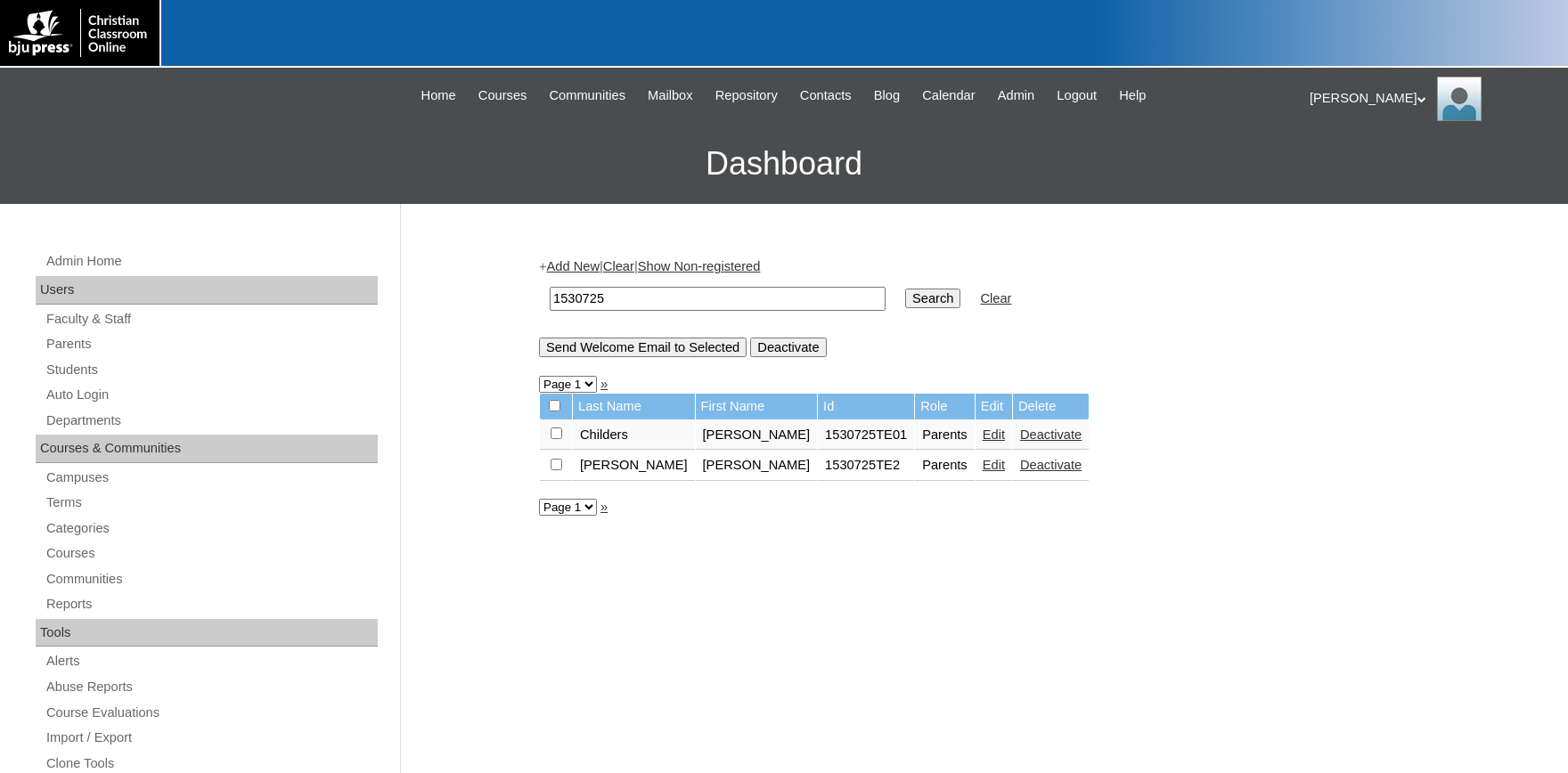
click at [586, 265] on link "Add New" at bounding box center [573, 266] width 53 height 14
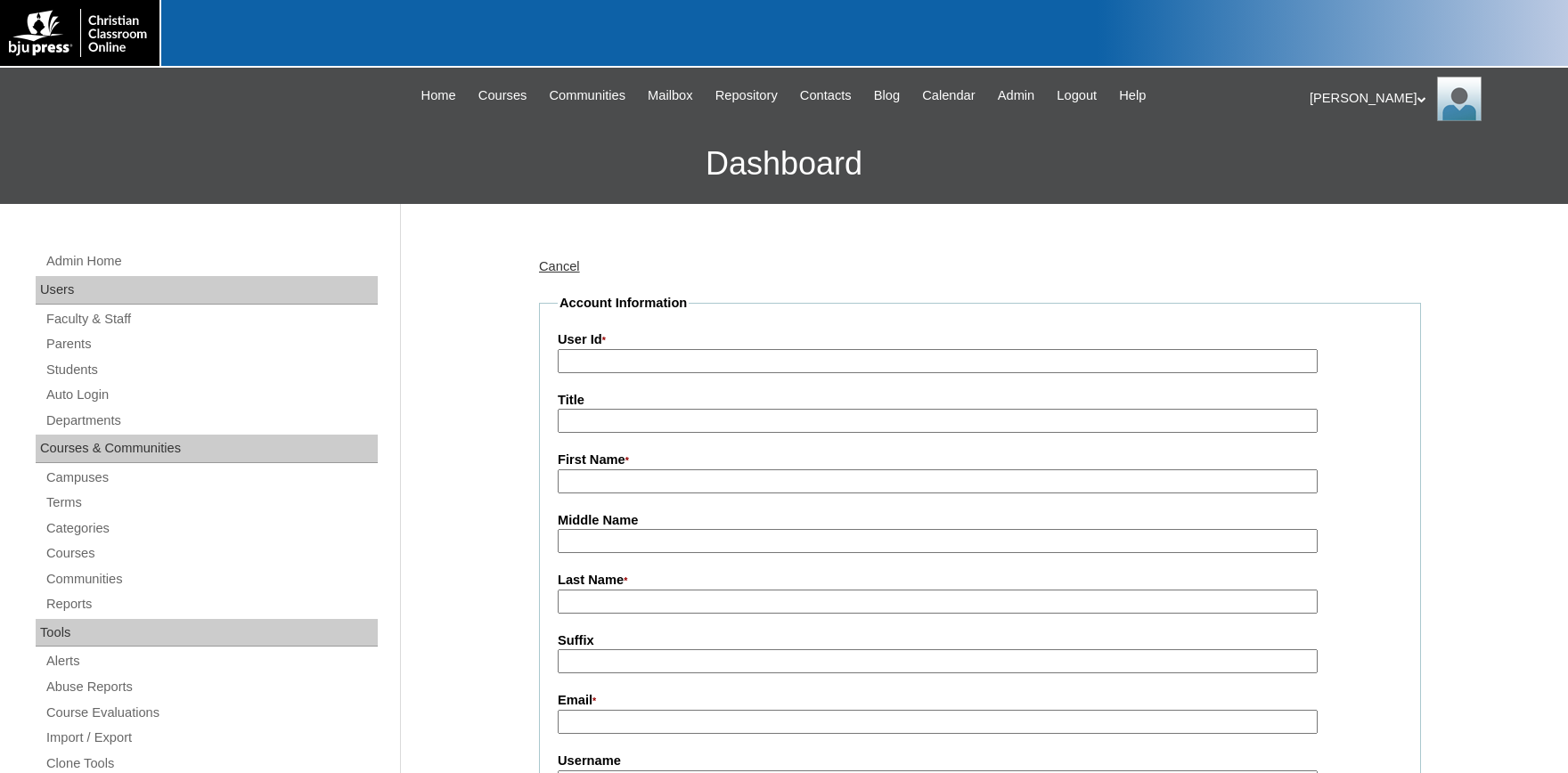
click at [624, 360] on input "User Id *" at bounding box center [938, 361] width 760 height 24
type input "1530725TE3"
type input "m"
type input "[PERSON_NAME]"
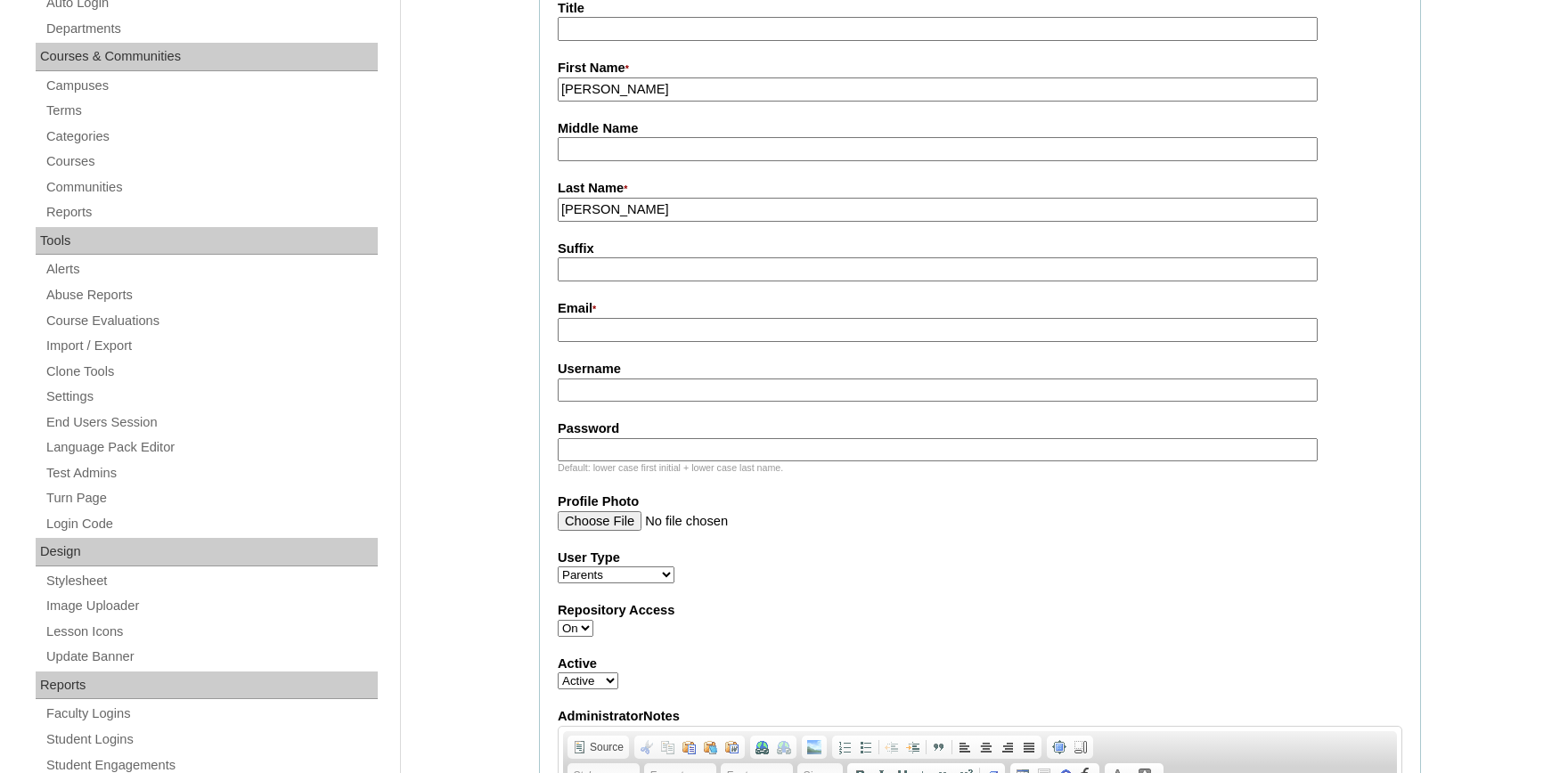
type input "Harris"
click at [650, 334] on input "Email *" at bounding box center [938, 330] width 760 height 24
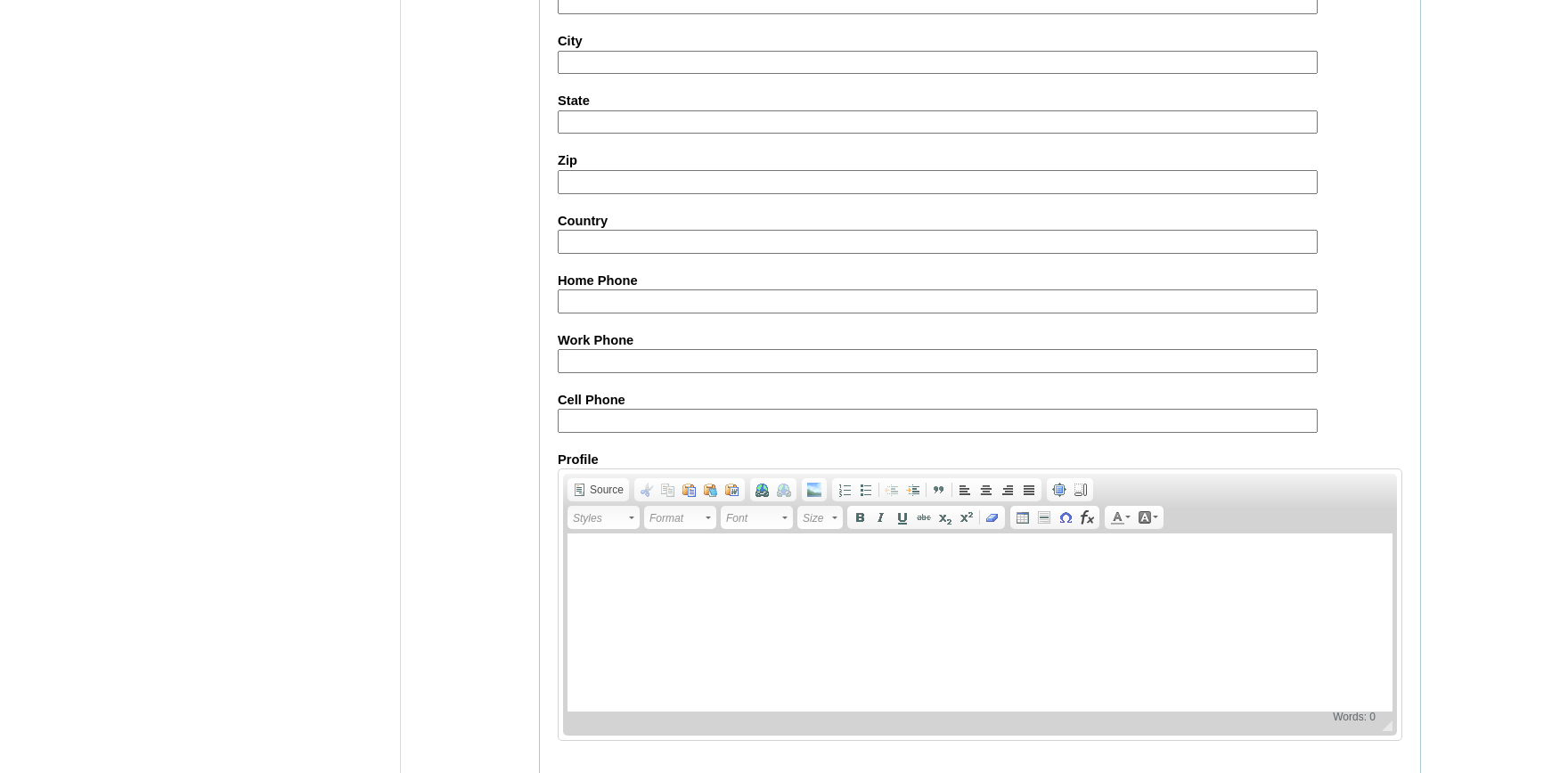
scroll to position [1635, 0]
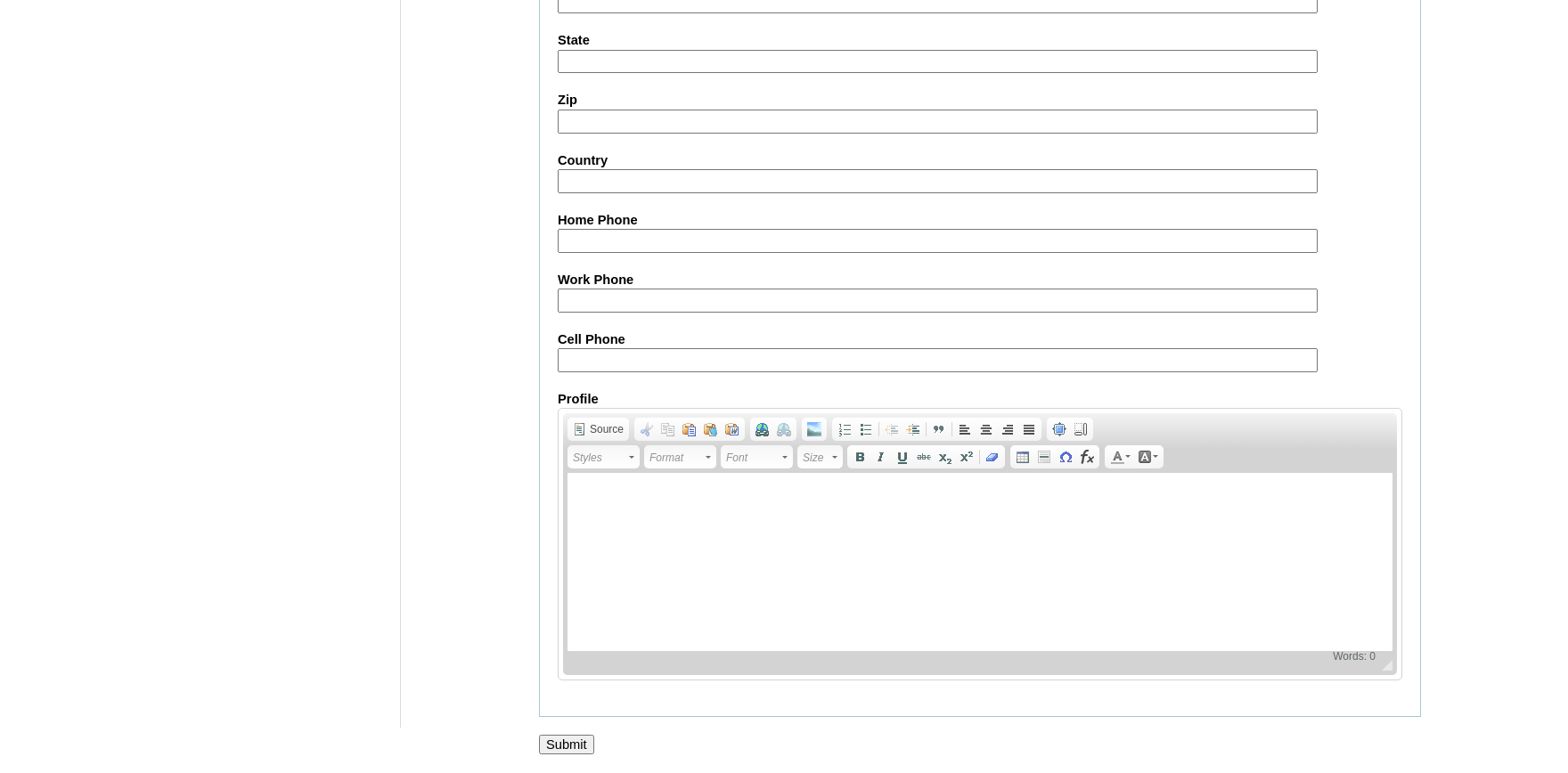
type input "mharris@heritagechristianschool.info"
click at [563, 735] on input "Submit" at bounding box center [567, 744] width 55 height 20
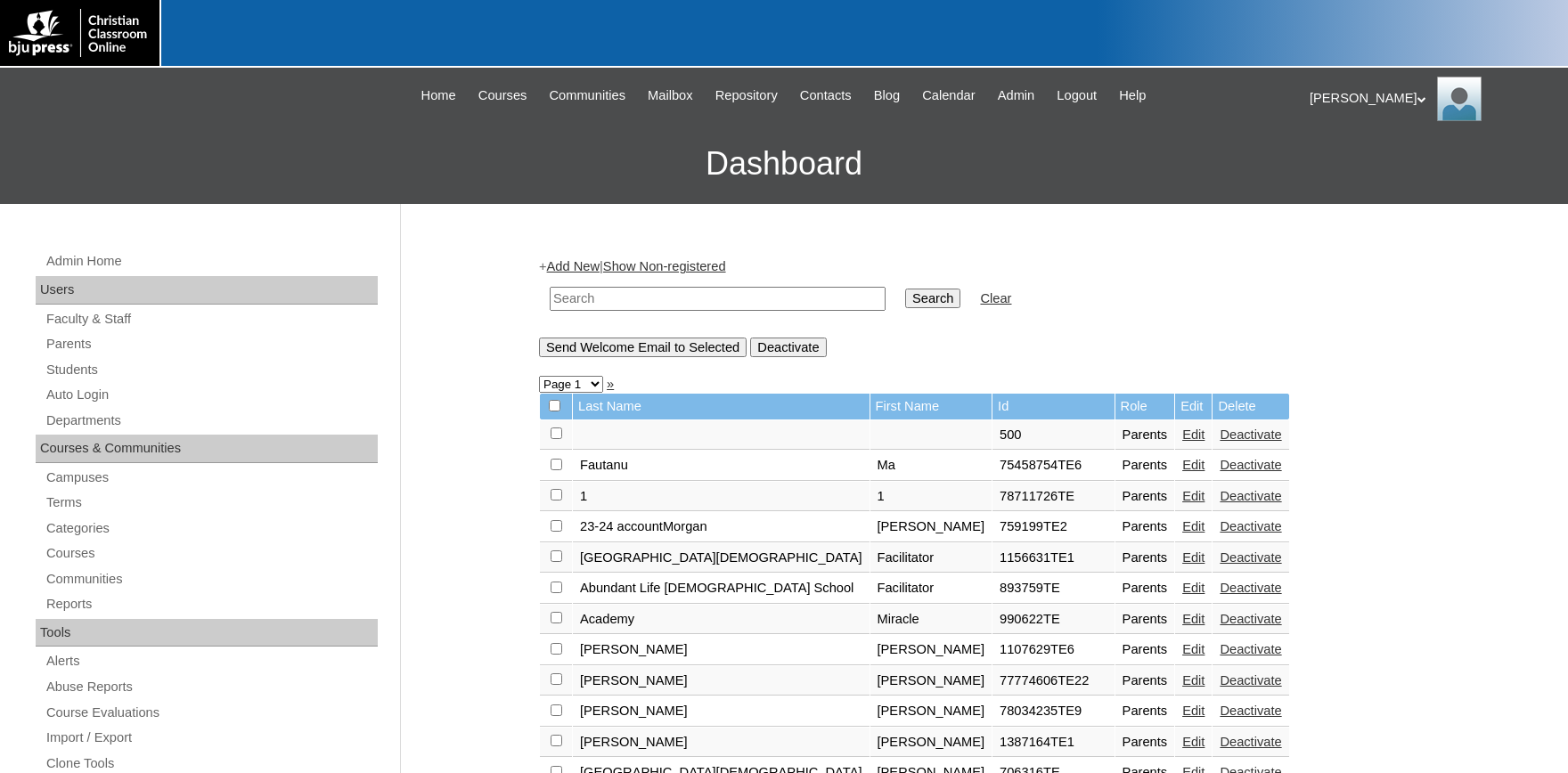
click at [633, 299] on input "text" at bounding box center [718, 298] width 336 height 24
type input "1530725"
click at [905, 289] on input "Search" at bounding box center [932, 298] width 55 height 20
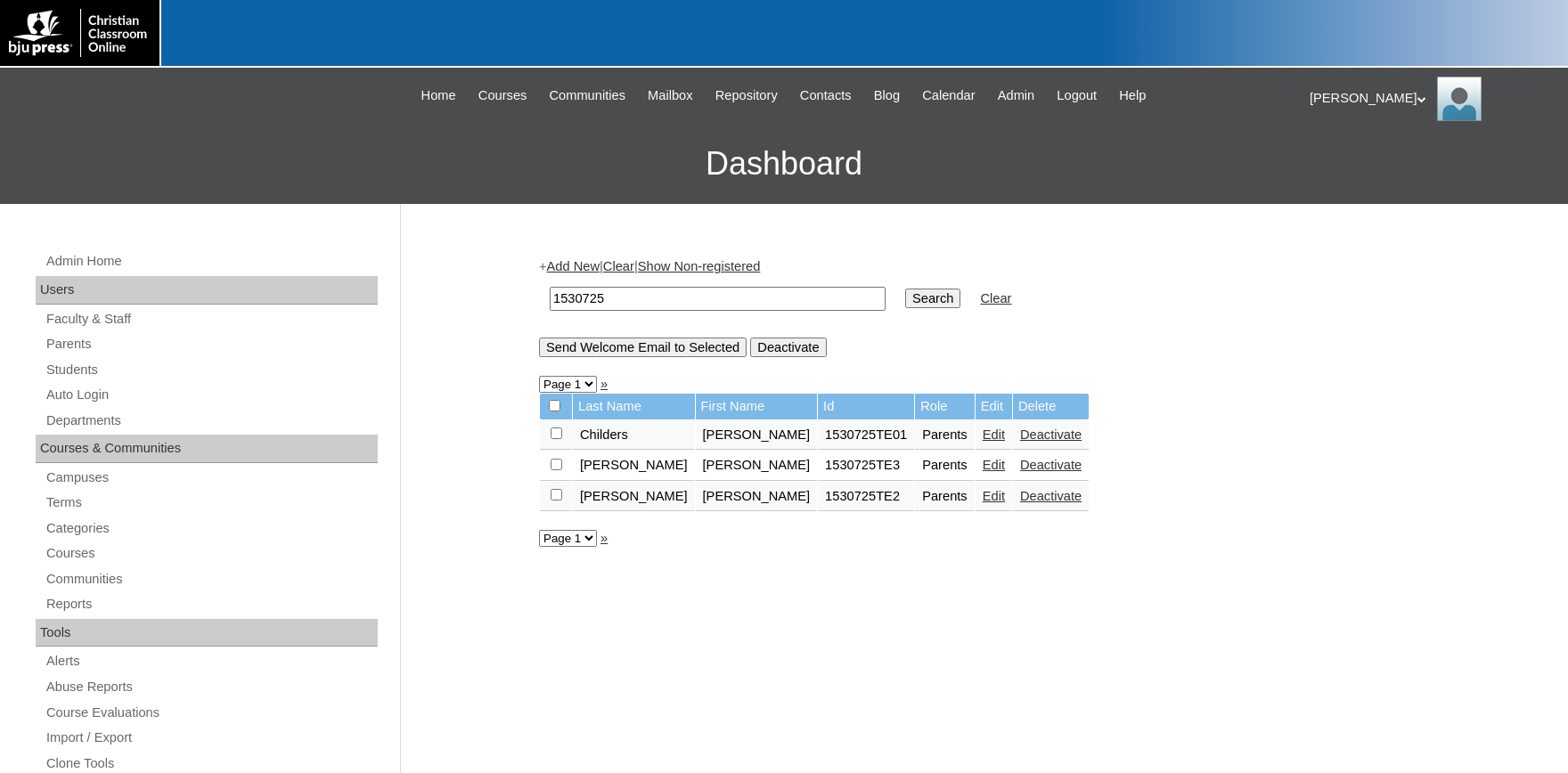
click at [558, 439] on input "checkbox" at bounding box center [556, 433] width 12 height 12
checkbox input "true"
drag, startPoint x: 662, startPoint y: 350, endPoint x: 631, endPoint y: 358, distance: 32.0
click at [662, 349] on input "Send Welcome Email to Selected" at bounding box center [643, 348] width 207 height 20
